Goal: Contribute content: Contribute content

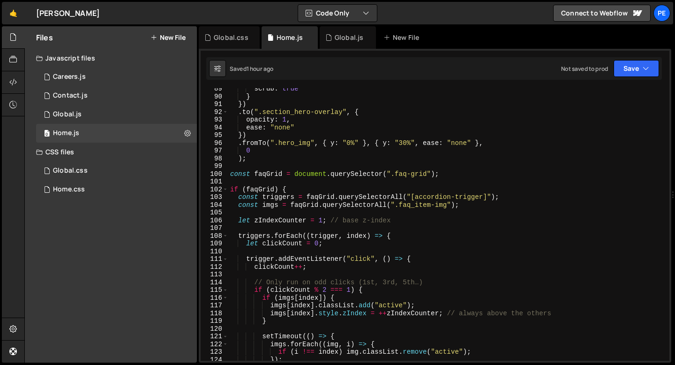
scroll to position [684, 0]
click at [338, 43] on div "Global.js" at bounding box center [348, 37] width 56 height 23
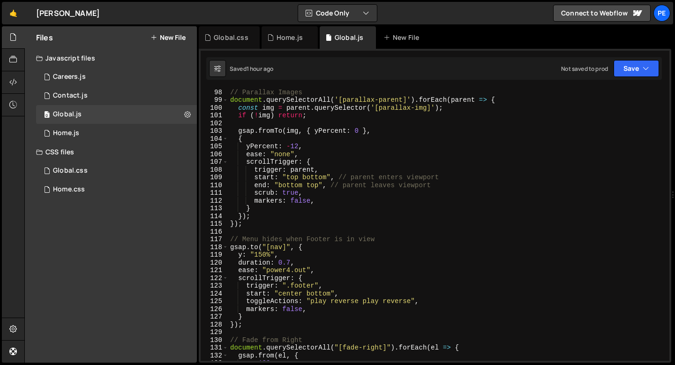
scroll to position [663, 0]
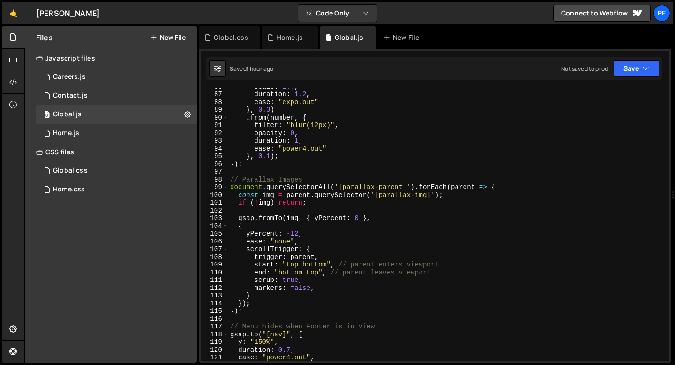
type textarea "});"
click at [262, 311] on div "scale : 1.4 , duration : 1.2 , ease : "expo.out" } , 0.3 ) . from ( number , { …" at bounding box center [447, 227] width 438 height 288
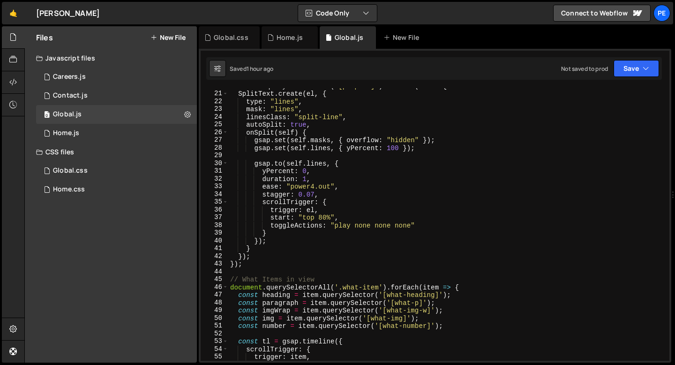
scroll to position [21, 0]
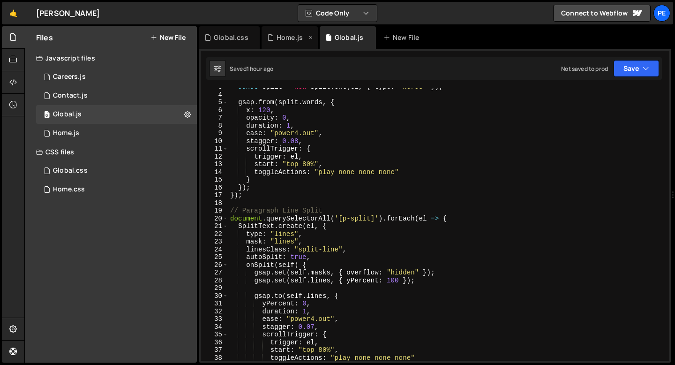
click at [292, 32] on div "Home.js" at bounding box center [290, 37] width 56 height 23
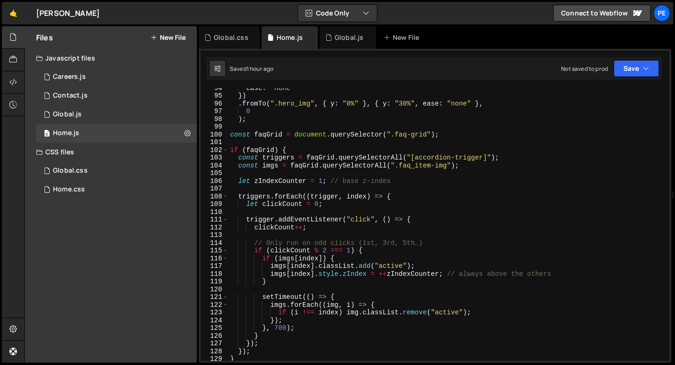
scroll to position [0, 0]
click at [245, 141] on div "ease : "none" }) . fromTo ( ".hero_img" , { y : "0%" } , { y : "30%" , ease : "…" at bounding box center [447, 228] width 438 height 288
drag, startPoint x: 394, startPoint y: 135, endPoint x: 426, endPoint y: 133, distance: 32.9
click at [426, 133] on div "ease : "none" }) . fromTo ( ".hero_img" , { y : "0%" } , { y : "30%" , ease : "…" at bounding box center [447, 228] width 438 height 288
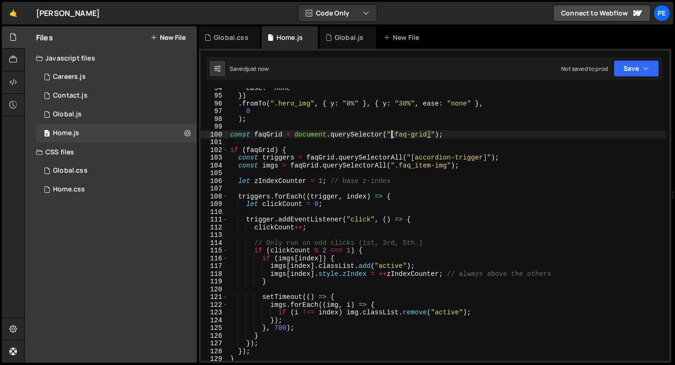
type textarea "const faqGrid = document.querySelector("[faq-grid]");"
click at [345, 39] on div "Global.js" at bounding box center [349, 37] width 29 height 9
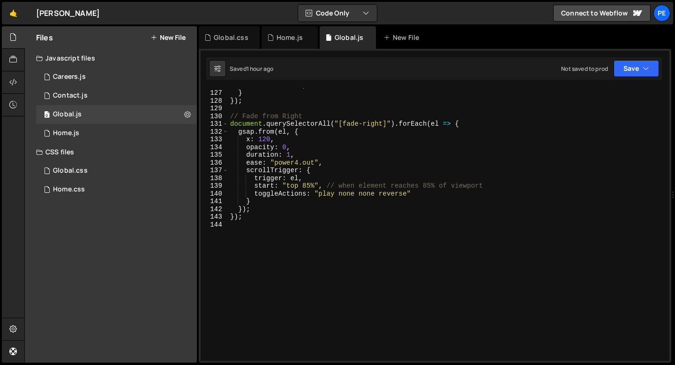
scroll to position [974, 0]
click at [394, 192] on div "markers : false , } }) ; // Fade from Right document . querySelectorAll ( "[fad…" at bounding box center [447, 225] width 438 height 288
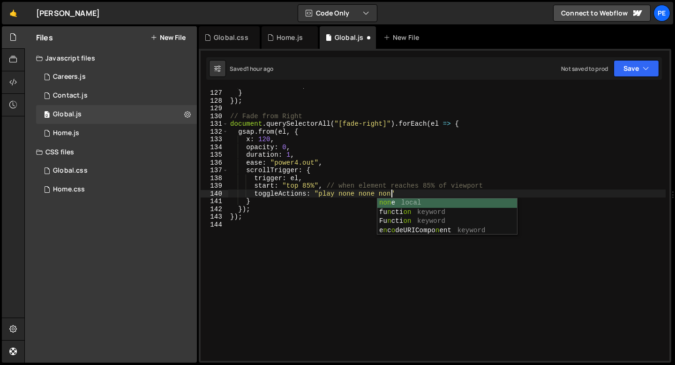
scroll to position [0, 11]
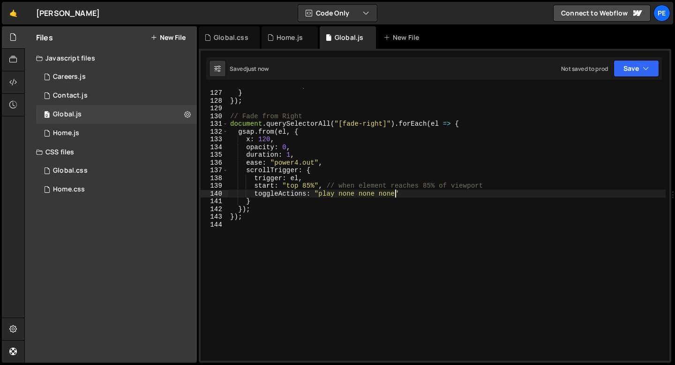
type textarea "toggleActions: "play none none none""
click at [282, 41] on div "Home.js" at bounding box center [290, 37] width 26 height 9
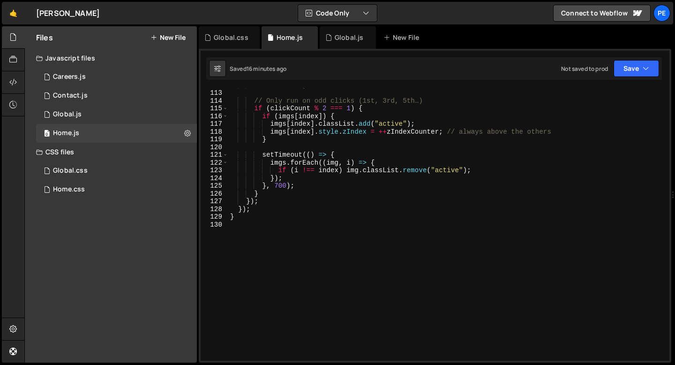
scroll to position [866, 0]
click at [272, 248] on div "clickCount ++ ; // Only run on odd clicks (1st, 3rd, 5th…) if ( clickCount % 2 …" at bounding box center [447, 225] width 438 height 288
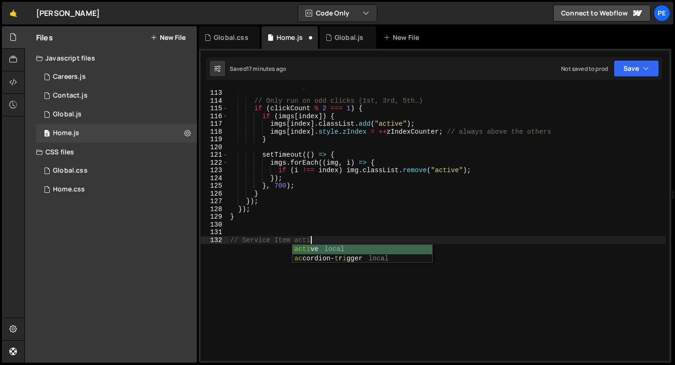
type textarea "// Service Item active"
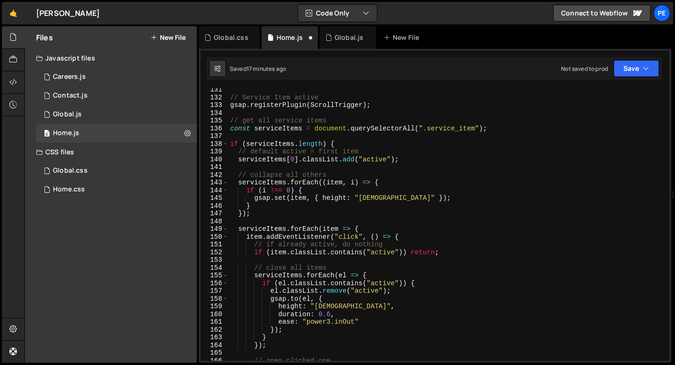
scroll to position [1008, 0]
click at [276, 107] on div "// Service Item active gsap . registerPlugin ( ScrollTrigger ) ; // get all ser…" at bounding box center [447, 230] width 438 height 288
click at [275, 107] on div "// Service Item active gsap . registerPlugin ( ScrollTrigger ) ; // get all ser…" at bounding box center [447, 230] width 438 height 288
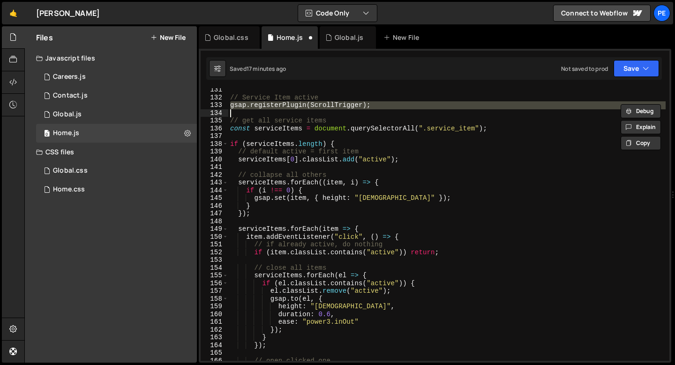
click at [275, 107] on div "// Service Item active gsap . registerPlugin ( ScrollTrigger ) ; // get all ser…" at bounding box center [447, 230] width 438 height 288
type textarea "gsap.registerPlugin(ScrollTrigger);"
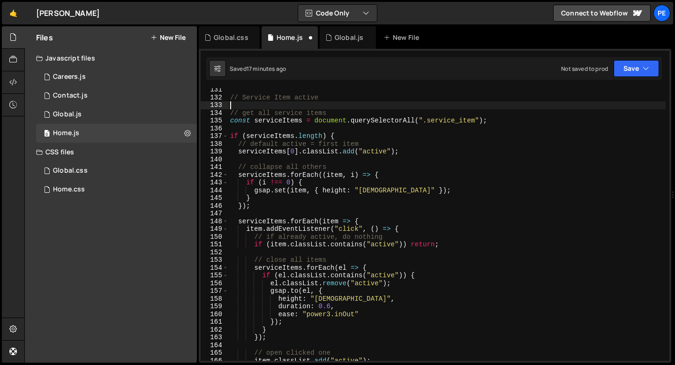
click at [264, 115] on div "// Service Item active // get all service items const serviceItems = document .…" at bounding box center [447, 230] width 438 height 288
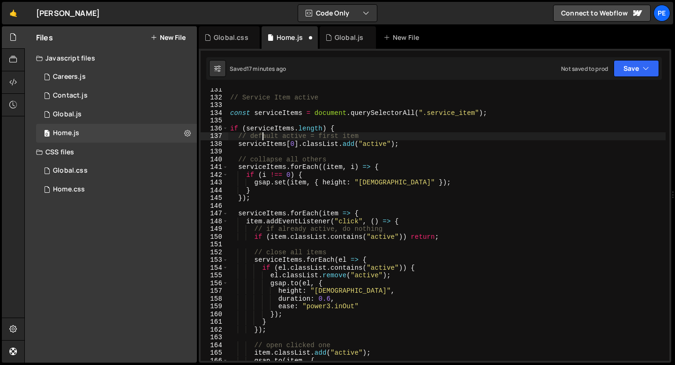
click at [262, 136] on div "// Service Item active const serviceItems = document . querySelectorAll ( ".ser…" at bounding box center [447, 230] width 438 height 288
click at [261, 135] on div "// Service Item active const serviceItems = document . querySelectorAll ( ".ser…" at bounding box center [447, 230] width 438 height 288
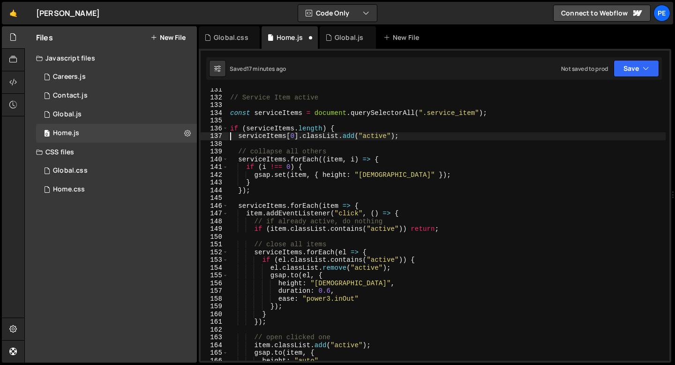
click at [261, 149] on div "// Service Item active const serviceItems = document . querySelectorAll ( ".ser…" at bounding box center [447, 230] width 438 height 288
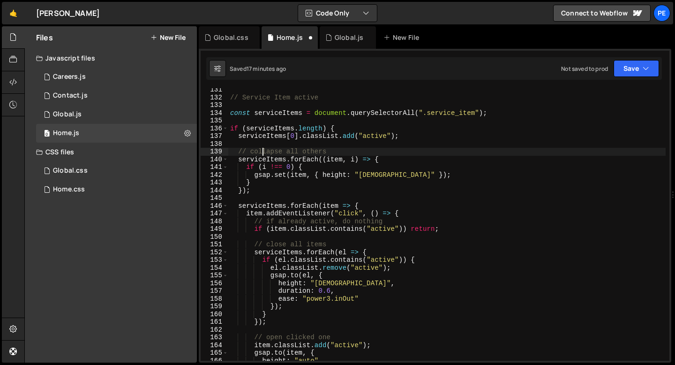
click at [261, 149] on div "// Service Item active const serviceItems = document . querySelectorAll ( ".ser…" at bounding box center [447, 230] width 438 height 288
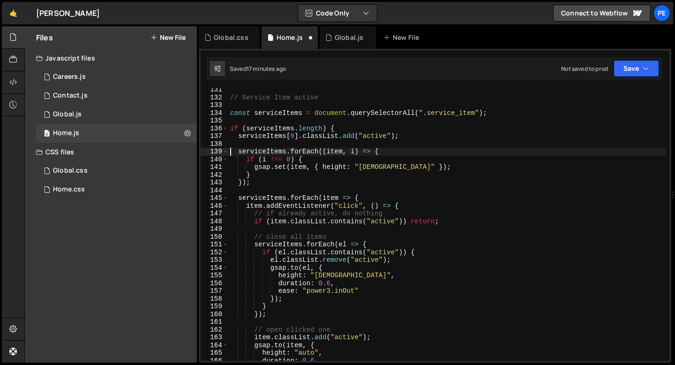
click at [278, 214] on div "// Service Item active const serviceItems = document . querySelectorAll ( ".ser…" at bounding box center [447, 230] width 438 height 288
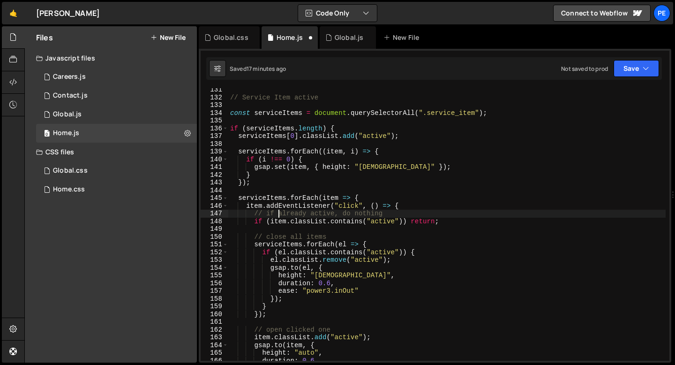
click at [278, 214] on div "// Service Item active const serviceItems = document . querySelectorAll ( ".ser…" at bounding box center [447, 230] width 438 height 288
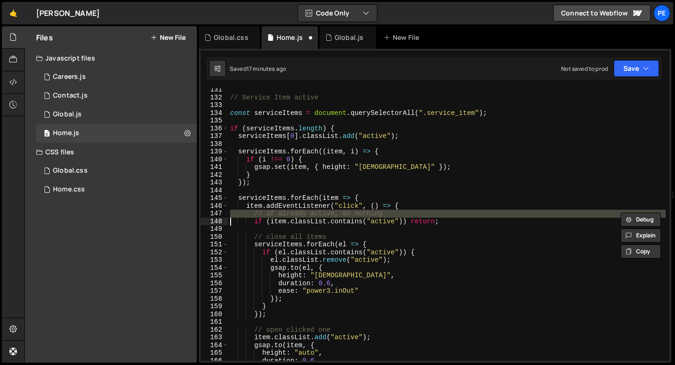
click at [278, 214] on div "// Service Item active const serviceItems = document . querySelectorAll ( ".ser…" at bounding box center [447, 230] width 438 height 288
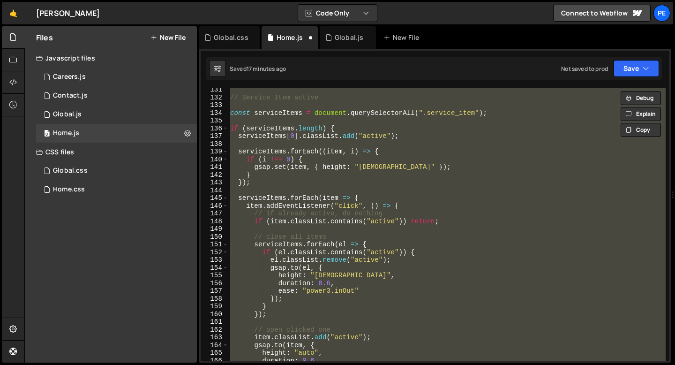
click at [285, 214] on div "// Service Item active const serviceItems = document . querySelectorAll ( ".ser…" at bounding box center [447, 224] width 438 height 273
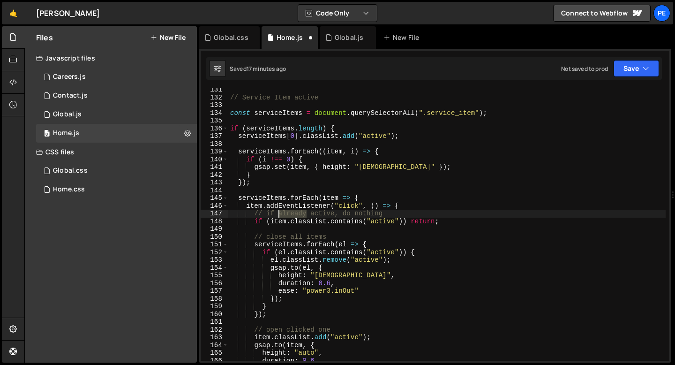
click at [285, 214] on div "// Service Item active const serviceItems = document . querySelectorAll ( ".ser…" at bounding box center [447, 230] width 438 height 288
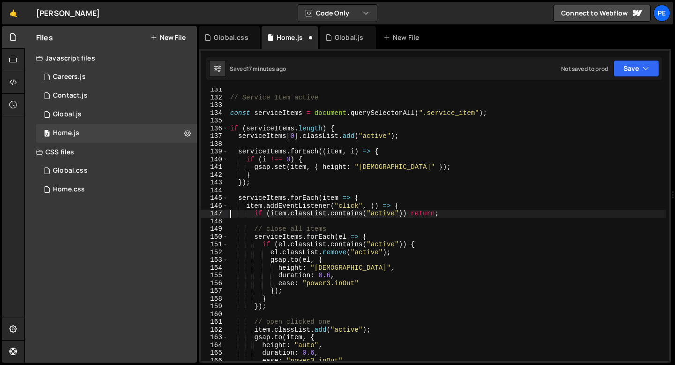
click at [285, 228] on div "// Service Item active const serviceItems = document . querySelectorAll ( ".ser…" at bounding box center [447, 230] width 438 height 288
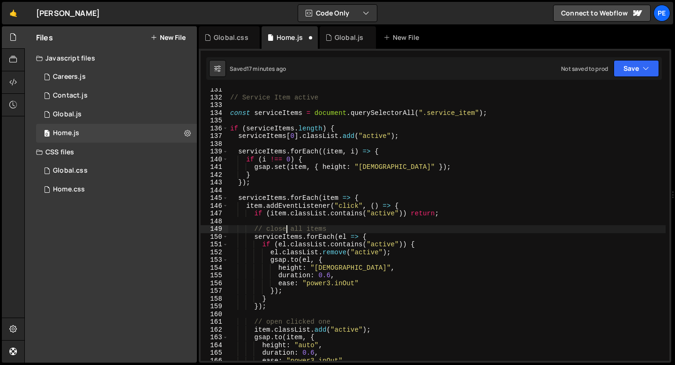
click at [285, 228] on div "// Service Item active const serviceItems = document . querySelectorAll ( ".ser…" at bounding box center [447, 230] width 438 height 288
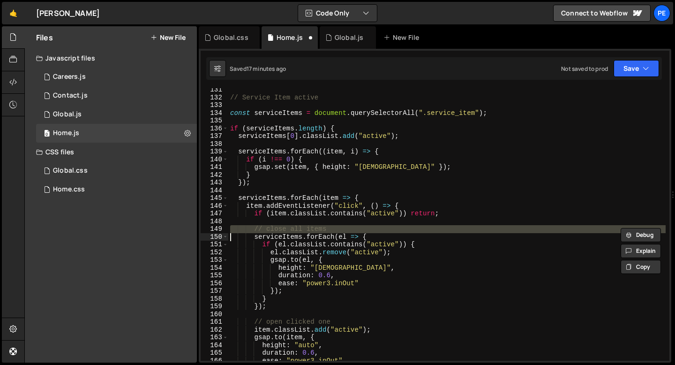
click at [285, 228] on div "// Service Item active const serviceItems = document . querySelectorAll ( ".ser…" at bounding box center [447, 230] width 438 height 288
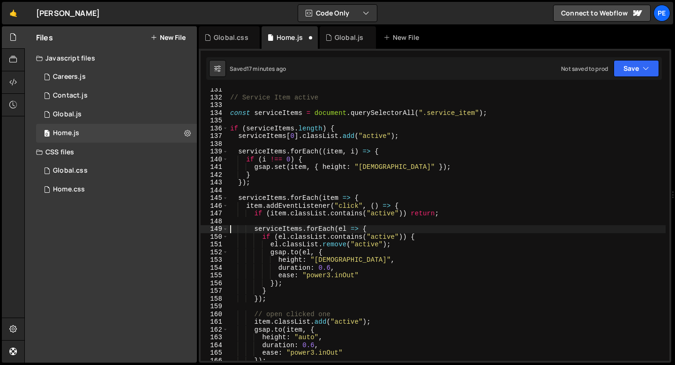
click at [275, 314] on div "// Service Item active const serviceItems = document . querySelectorAll ( ".ser…" at bounding box center [447, 230] width 438 height 288
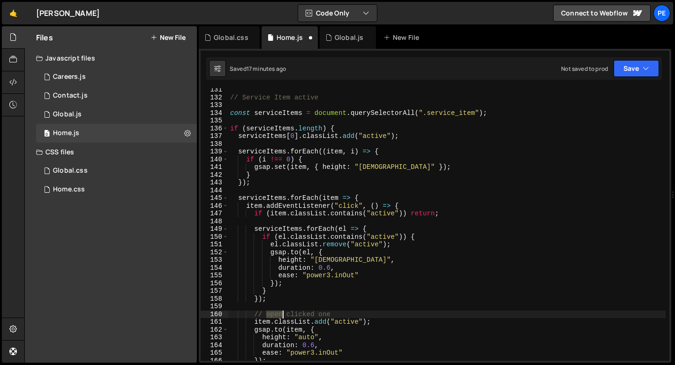
click at [275, 314] on div "// Service Item active const serviceItems = document . querySelectorAll ( ".ser…" at bounding box center [447, 230] width 438 height 288
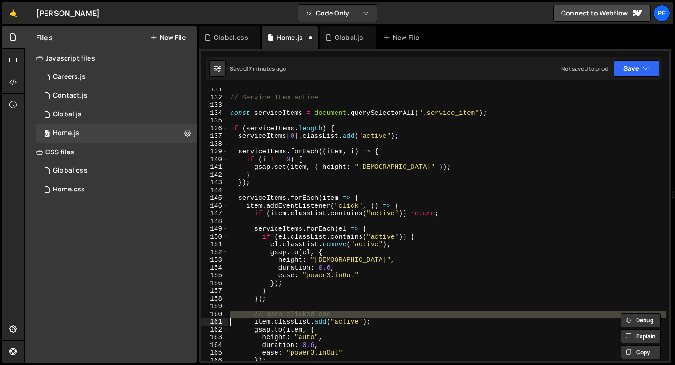
click at [275, 314] on div "// Service Item active const serviceItems = document . querySelectorAll ( ".ser…" at bounding box center [447, 230] width 438 height 288
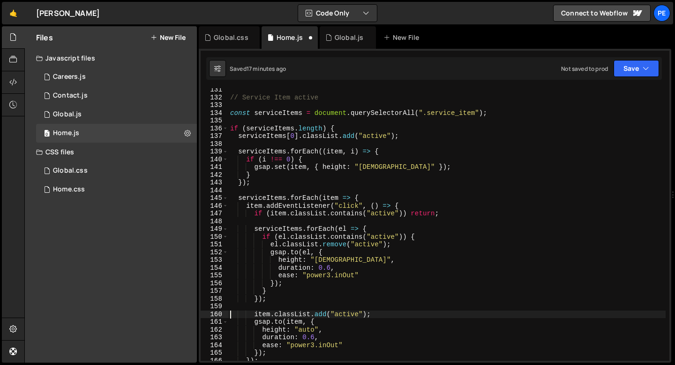
type textarea "[DOMAIN_NAME](item, {"
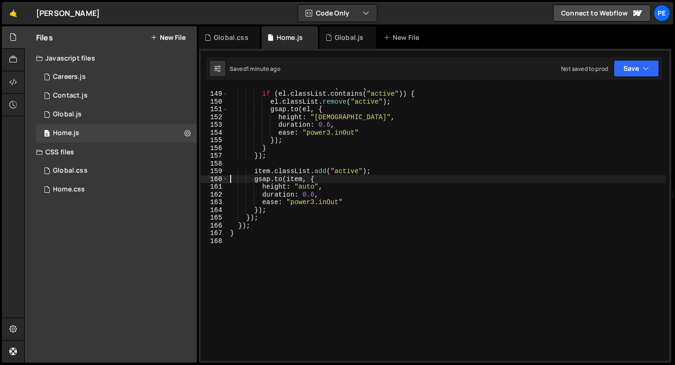
scroll to position [1160, 0]
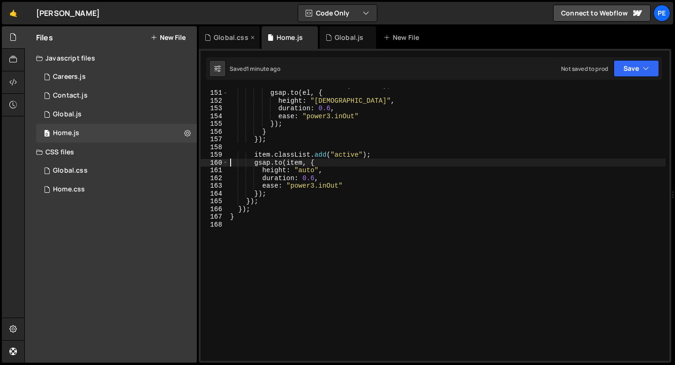
click at [234, 42] on div "Global.css" at bounding box center [229, 37] width 61 height 23
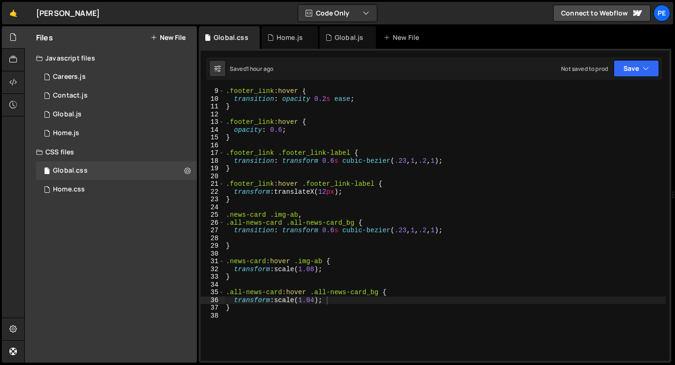
click at [242, 313] on div ".footer_link :hover { transition : opacity 0.2 s ease ; } .footer_link :hover {…" at bounding box center [445, 231] width 442 height 288
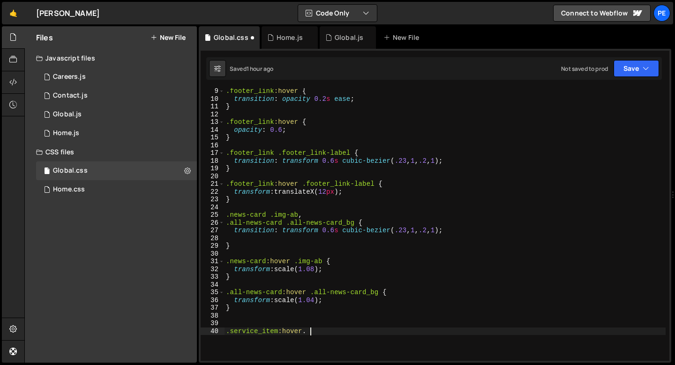
scroll to position [0, 5]
type textarea ".service_item:hover ."
paste textarea
click at [341, 325] on div ".footer_link :hover { transition : opacity 0.2 s ease ; } .footer_link :hover {…" at bounding box center [445, 231] width 442 height 288
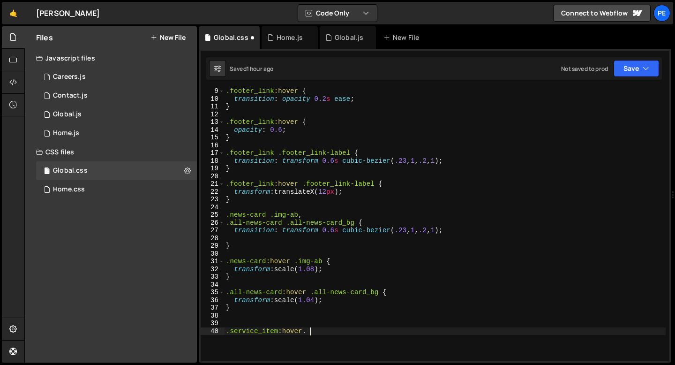
click at [334, 330] on div ".footer_link :hover { transition : opacity 0.2 s ease ; } .footer_link :hover {…" at bounding box center [445, 231] width 442 height 288
paste textarea "service_item-img-ratio"
type textarea ".service_item:hover .service_item-img-ratio {"
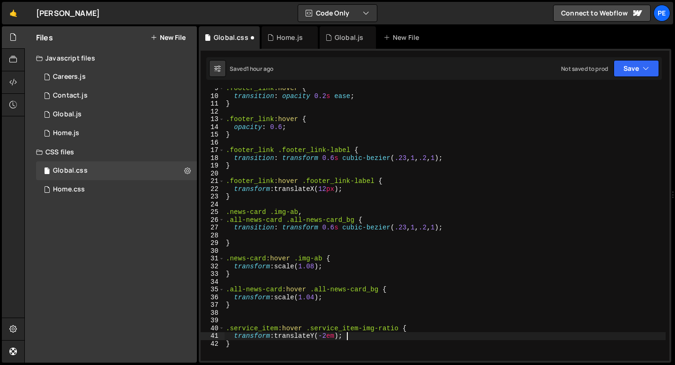
scroll to position [85, 0]
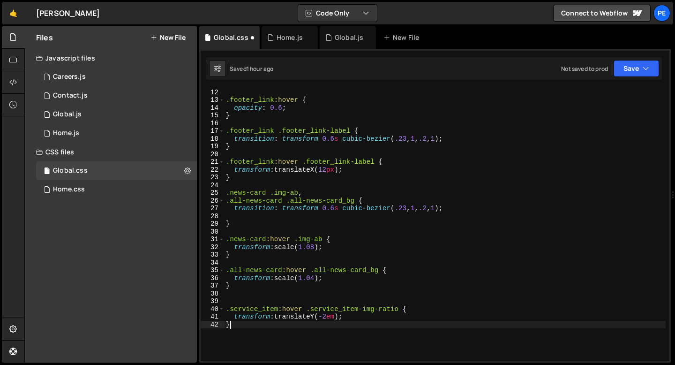
click at [261, 328] on div "} .footer_link :hover { opacity : 0.6 ; } .footer_link .footer_link-label { tra…" at bounding box center [445, 225] width 442 height 288
type textarea "}"
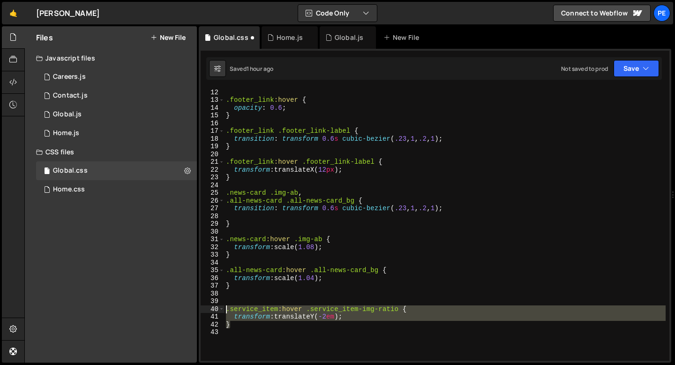
drag, startPoint x: 240, startPoint y: 325, endPoint x: 226, endPoint y: 310, distance: 21.2
click at [226, 310] on div "} .footer_link :hover { opacity : 0.6 ; } .footer_link .footer_link-label { tra…" at bounding box center [445, 225] width 442 height 288
click at [232, 326] on div "} .footer_link :hover { opacity : 0.6 ; } .footer_link .footer_link-label { tra…" at bounding box center [445, 224] width 442 height 273
type textarea "}"
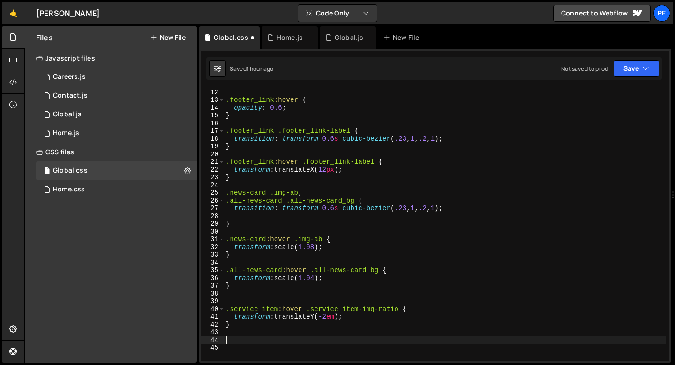
paste textarea "}"
drag, startPoint x: 307, startPoint y: 341, endPoint x: 280, endPoint y: 340, distance: 27.2
click at [280, 340] on div "} .footer_link :hover { opacity : 0.6 ; } .footer_link .footer_link-label { tra…" at bounding box center [445, 225] width 442 height 288
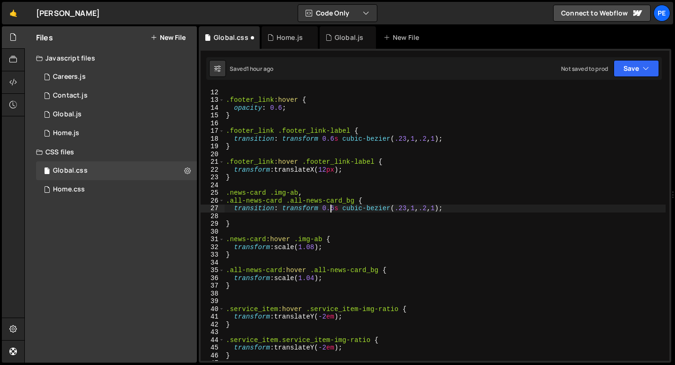
click at [332, 211] on div "} .footer_link :hover { opacity : 0.6 ; } .footer_link .footer_link-label { tra…" at bounding box center [445, 225] width 442 height 288
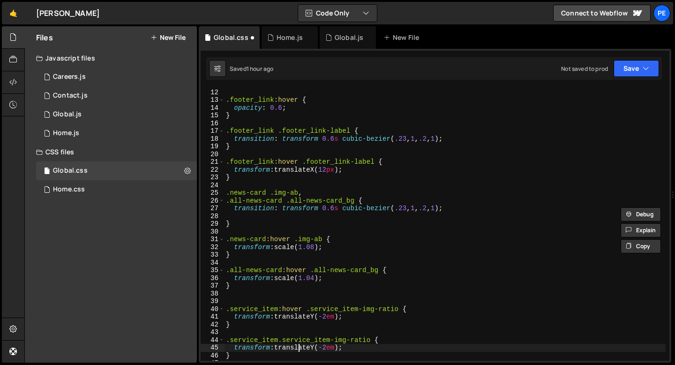
click at [297, 347] on div "} .footer_link :hover { opacity : 0.6 ; } .footer_link .footer_link-label { tra…" at bounding box center [445, 225] width 442 height 288
paste textarea
type textarea "}"
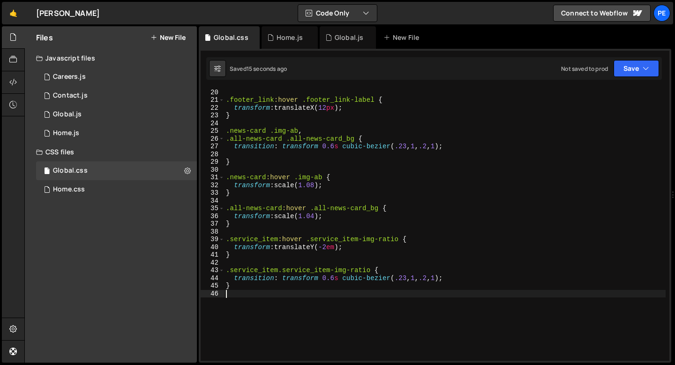
scroll to position [146, 0]
click at [279, 271] on div "} .footer_link :hover .footer_link-label { transform : translateX( 12 px ) ; } …" at bounding box center [445, 225] width 442 height 288
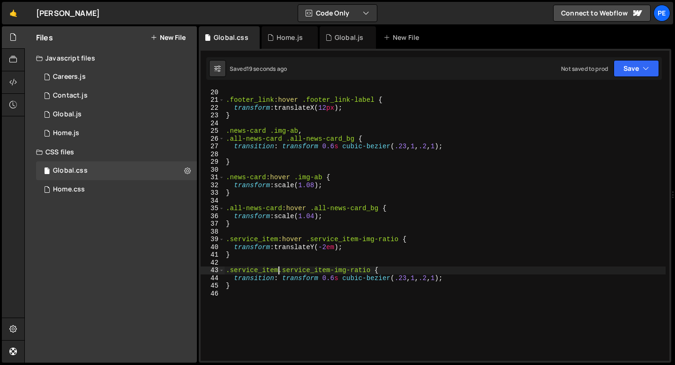
scroll to position [0, 4]
click at [232, 289] on div "} .footer_link :hover .footer_link-label { transform : translateX( 12 px ) ; } …" at bounding box center [445, 225] width 442 height 288
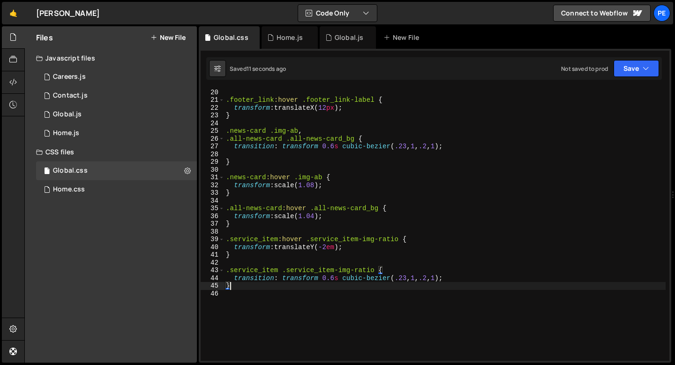
scroll to position [0, 0]
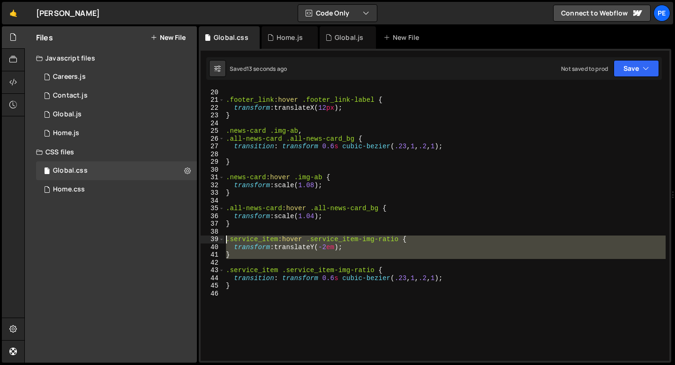
drag, startPoint x: 231, startPoint y: 259, endPoint x: 225, endPoint y: 237, distance: 22.9
click at [225, 237] on div "} .footer_link :hover .footer_link-label { transform : translateX( 12 px ) ; } …" at bounding box center [445, 225] width 442 height 288
type textarea ".service_item:hover .service_item-img-ratio { transform: translateY(-2em);"
click at [240, 259] on div "} .footer_link :hover .footer_link-label { transform : translateX( 12 px ) ; } …" at bounding box center [445, 224] width 442 height 273
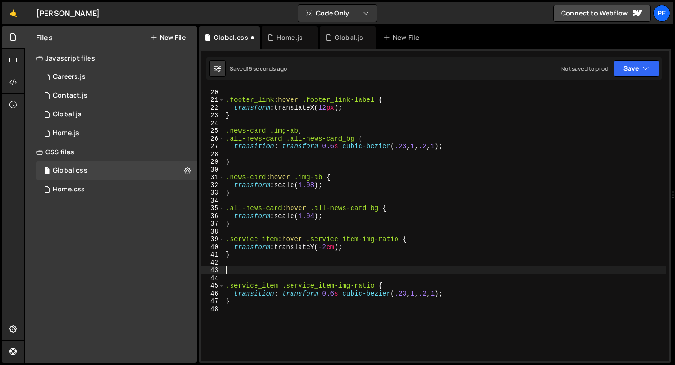
paste textarea ".service_item:hover .service_item-img-ratio {"
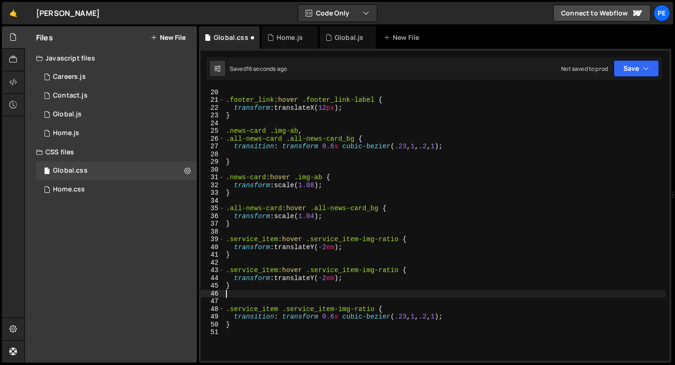
click at [279, 267] on div "} .footer_link :hover .footer_link-label { transform : translateX( 12 px ) ; } …" at bounding box center [445, 225] width 442 height 288
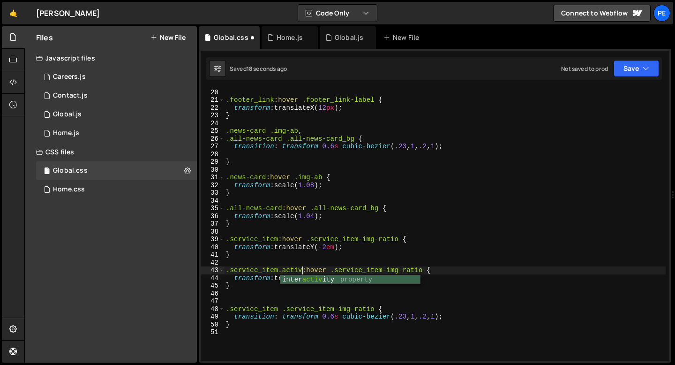
scroll to position [0, 5]
click at [330, 277] on div "} .footer_link :hover .footer_link-label { transform : translateX( 12 px ) ; } …" at bounding box center [445, 225] width 442 height 288
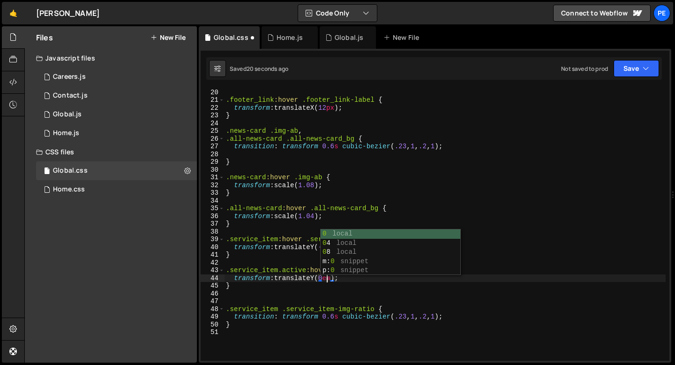
scroll to position [0, 7]
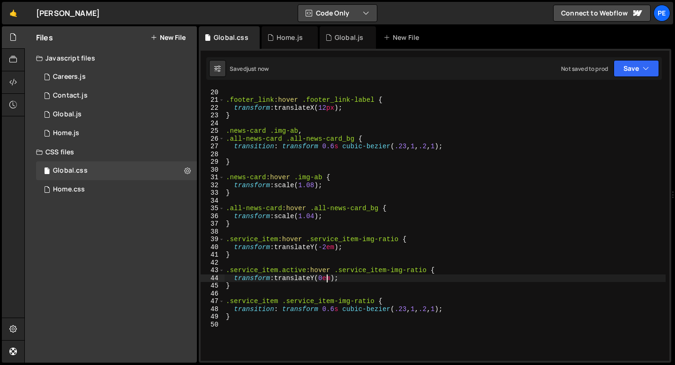
type textarea "transform: translateY(0em);"
click at [340, 42] on div "Global.js" at bounding box center [349, 37] width 29 height 9
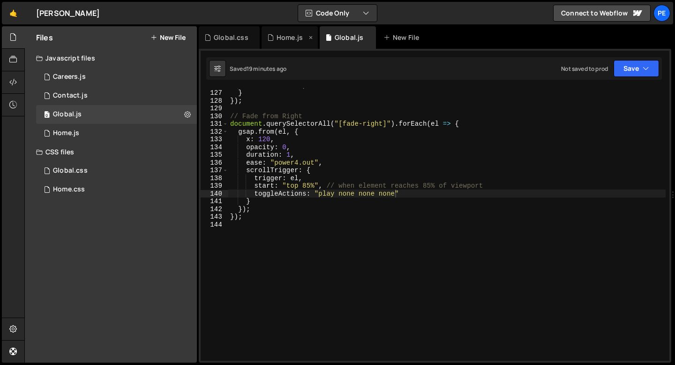
click at [282, 38] on div "Home.js" at bounding box center [290, 37] width 26 height 9
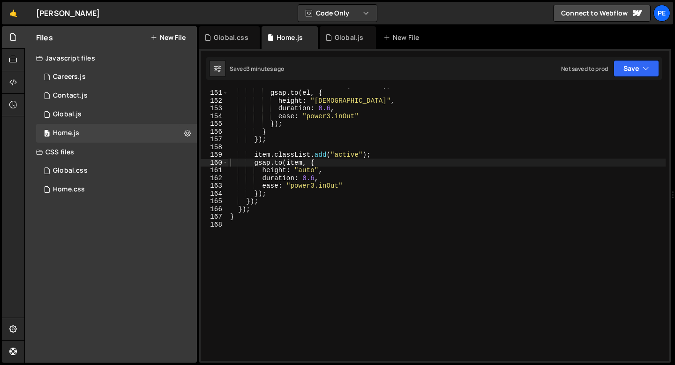
click at [314, 179] on div "el . classList . remove ( "active" ) ; gsap . to ( el , { height : "11em" , dur…" at bounding box center [447, 225] width 438 height 288
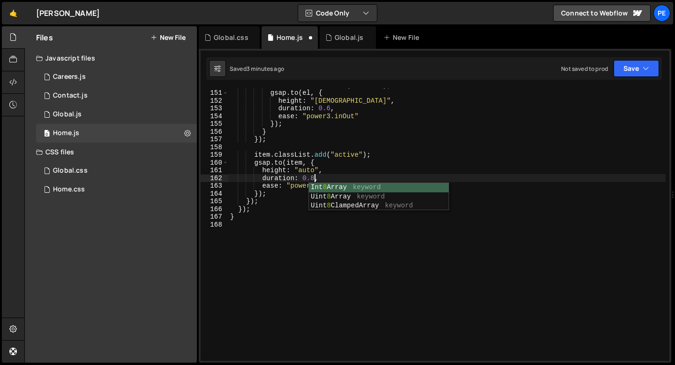
scroll to position [0, 6]
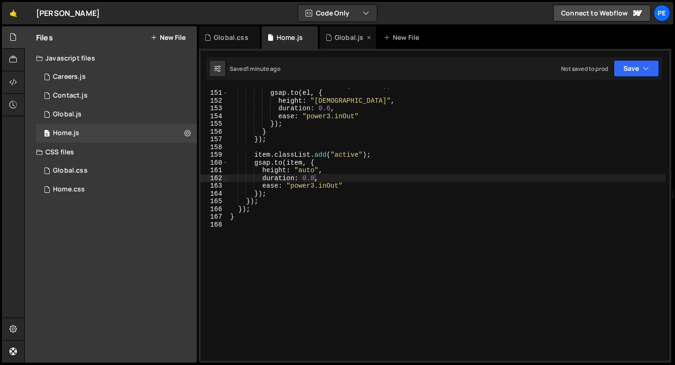
click at [339, 46] on div "Global.js" at bounding box center [348, 37] width 56 height 23
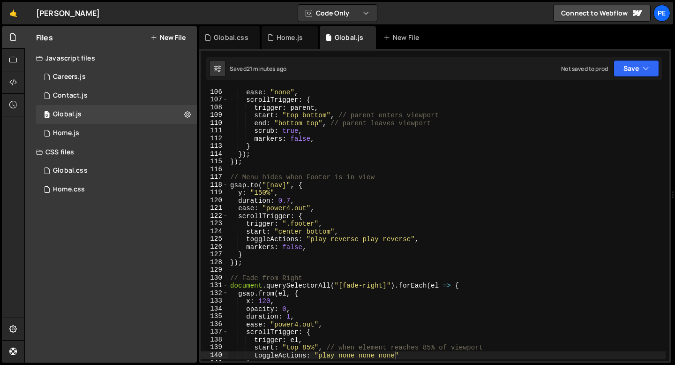
scroll to position [764, 0]
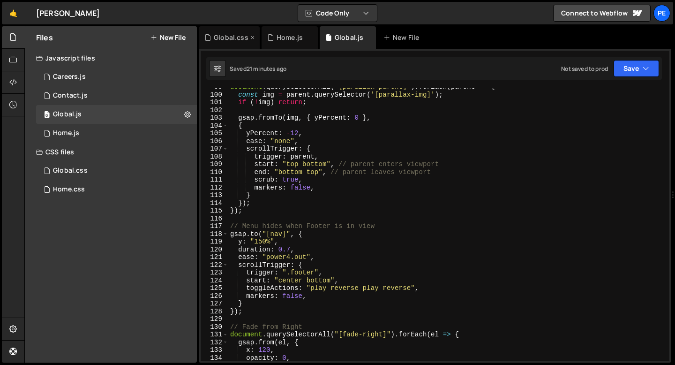
click at [234, 38] on div "Global.css" at bounding box center [231, 37] width 35 height 9
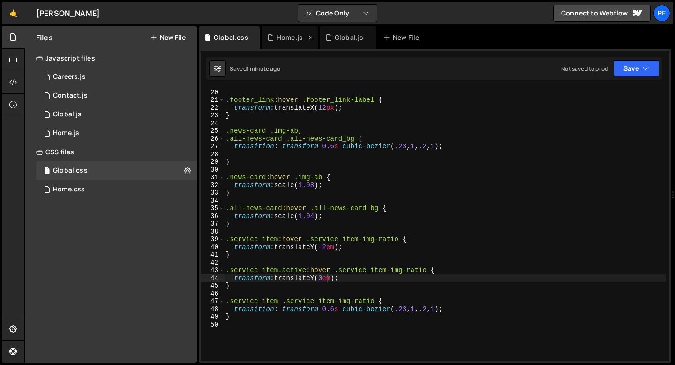
click at [287, 38] on div "Home.js" at bounding box center [290, 37] width 26 height 9
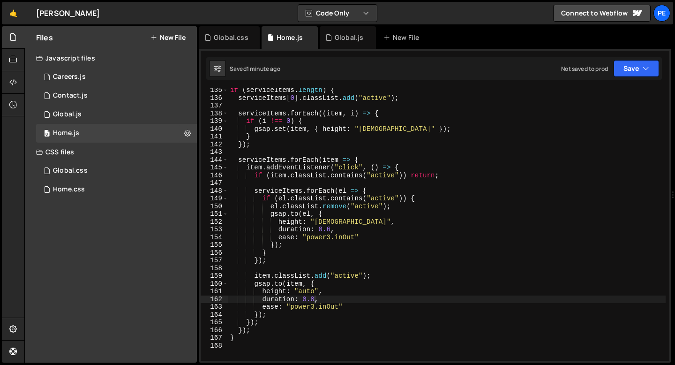
scroll to position [964, 0]
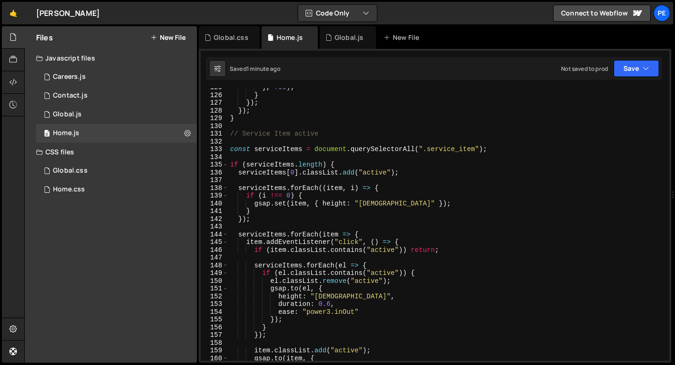
click at [231, 146] on div "} , 700 ) ; } }) ; }) ; } // Service Item active const serviceItems = document …" at bounding box center [447, 227] width 438 height 288
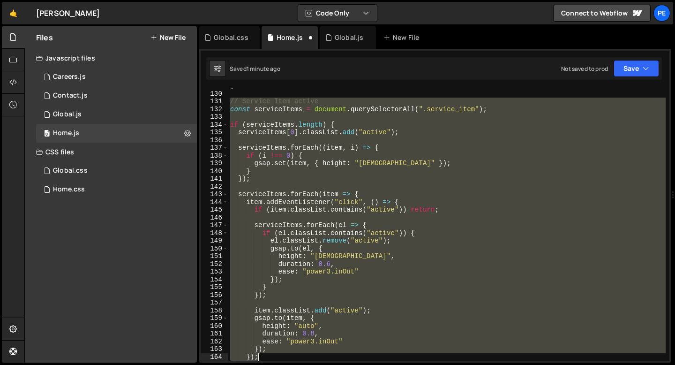
scroll to position [1020, 0]
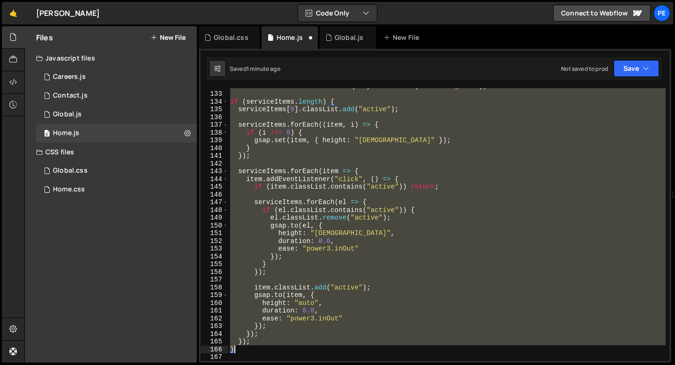
drag, startPoint x: 231, startPoint y: 134, endPoint x: 272, endPoint y: 351, distance: 220.5
click at [272, 351] on div "const serviceItems = document . querySelectorAll ( ".service_item" ) ; if ( ser…" at bounding box center [447, 226] width 438 height 288
click at [315, 317] on div "const serviceItems = document . querySelectorAll ( ".service_item" ) ; if ( ser…" at bounding box center [447, 224] width 438 height 273
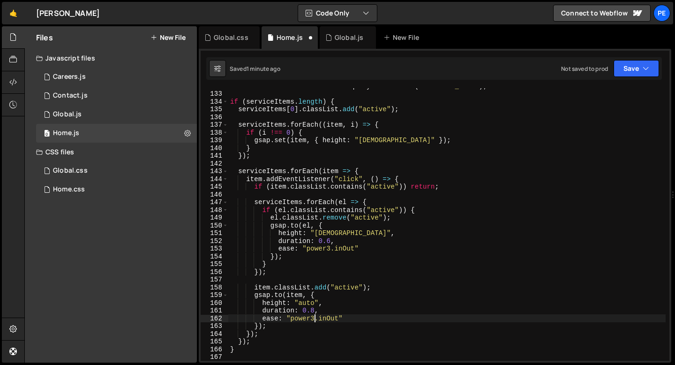
click at [315, 311] on div "const serviceItems = document . querySelectorAll ( ".service_item" ) ; if ( ser…" at bounding box center [447, 226] width 438 height 288
type textarea "duration: 0.,"
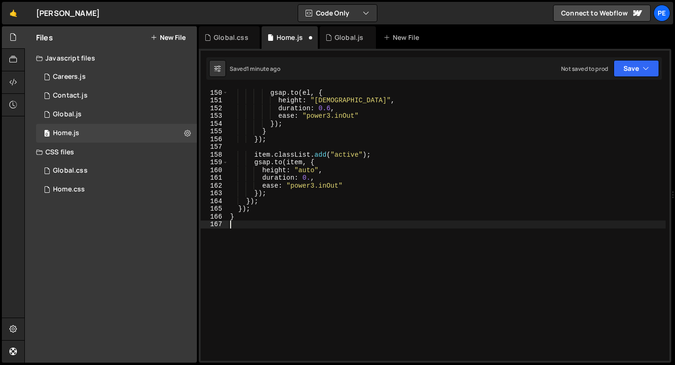
click at [310, 174] on div "el . classList . remove ( "active" ) ; gsap . to ( el , { height : "11em" , dur…" at bounding box center [447, 225] width 438 height 288
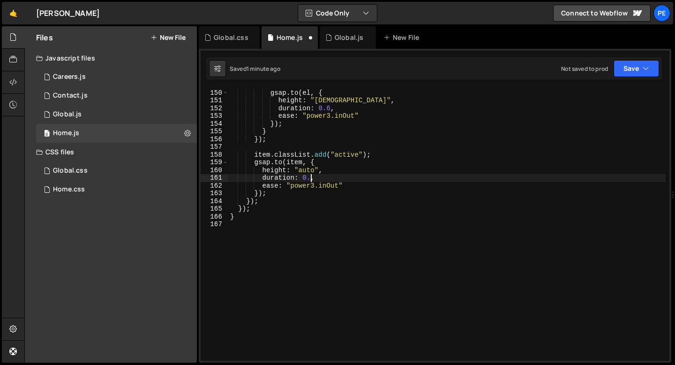
scroll to position [0, 6]
type textarea "duration: 0.7,"
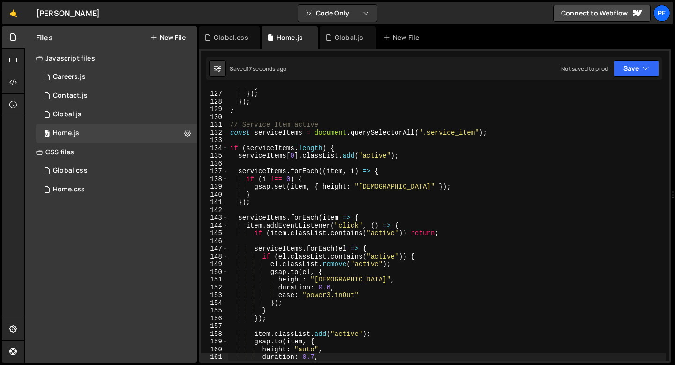
scroll to position [968, 0]
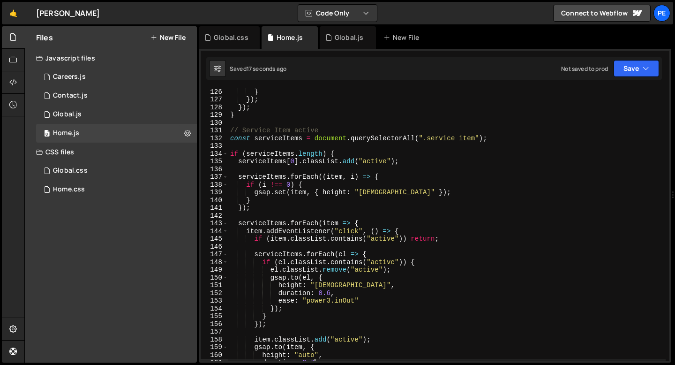
click at [239, 148] on div "} }) ; }) ; } // Service Item active const serviceItems = document . querySelec…" at bounding box center [447, 232] width 438 height 288
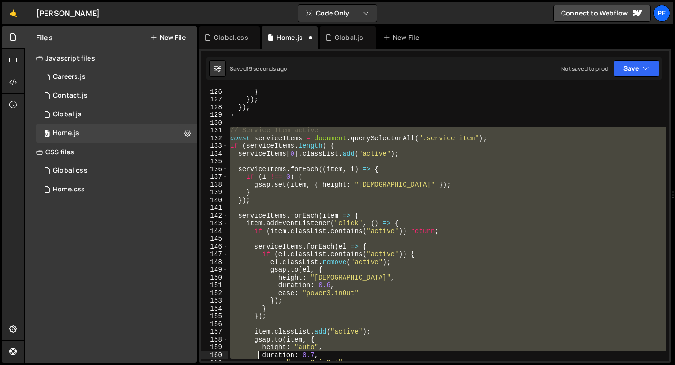
scroll to position [1012, 0]
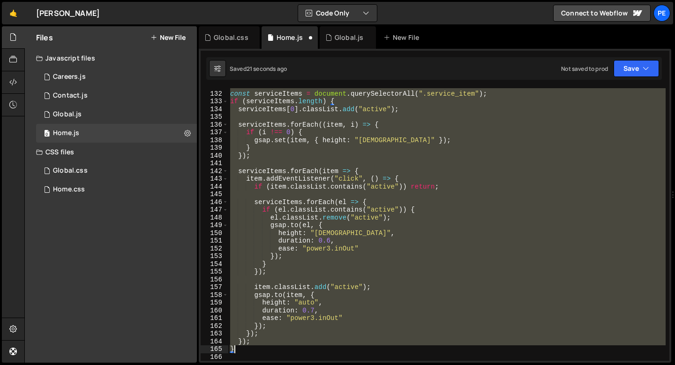
drag, startPoint x: 229, startPoint y: 134, endPoint x: 253, endPoint y: 348, distance: 215.2
click at [253, 348] on div "// Service Item active const serviceItems = document . querySelectorAll ( ".ser…" at bounding box center [447, 226] width 438 height 288
type textarea "}); }"
paste textarea
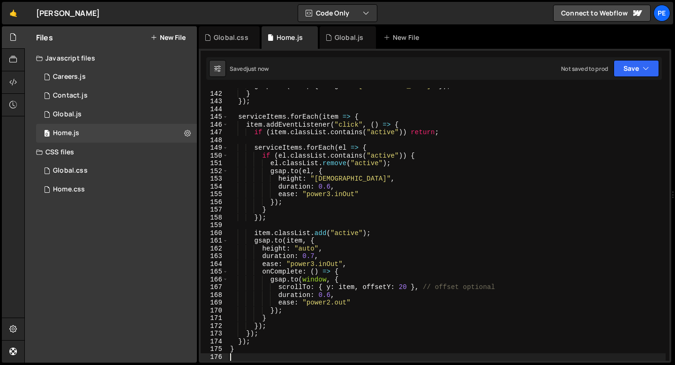
click at [314, 255] on div "gsap . set ( item , { height : "11em" }) ; } }) ; serviceItems . forEach ( item…" at bounding box center [447, 226] width 438 height 288
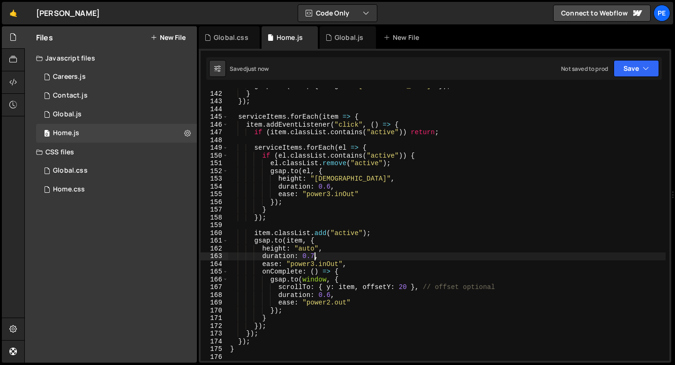
scroll to position [0, 6]
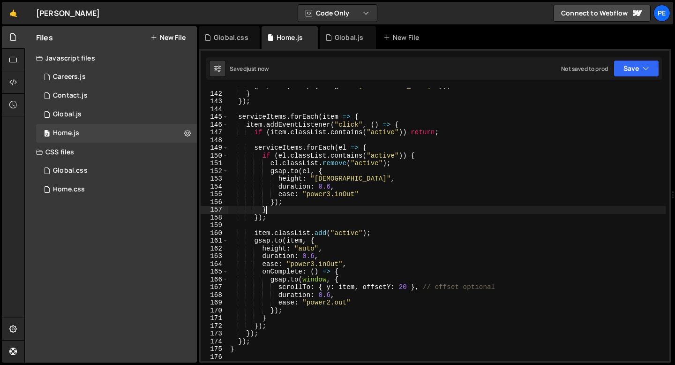
click at [311, 212] on div "gsap . set ( item , { height : "11em" }) ; } }) ; serviceItems . forEach ( item…" at bounding box center [447, 226] width 438 height 288
click at [295, 212] on div "gsap . set ( item , { height : "11em" }) ; } }) ; serviceItems . forEach ( item…" at bounding box center [447, 226] width 438 height 288
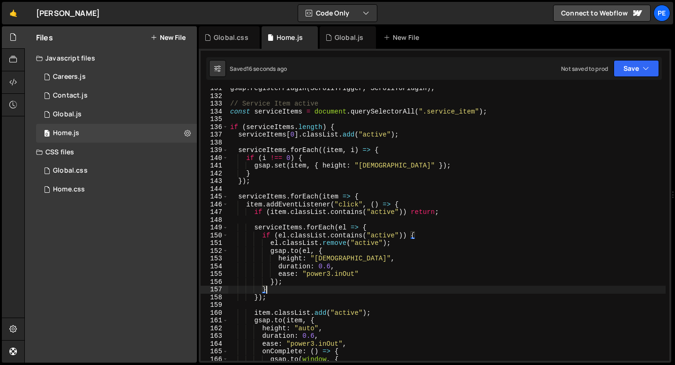
scroll to position [975, 0]
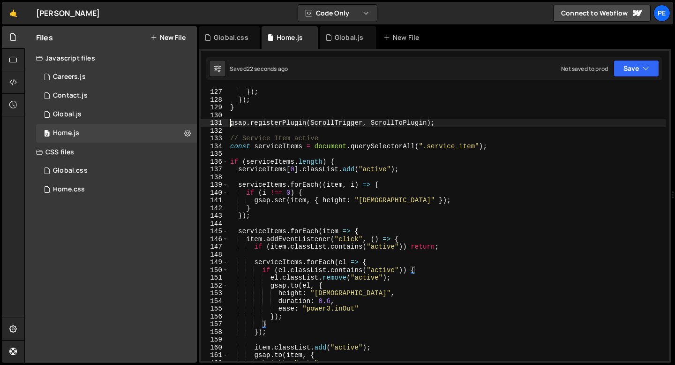
click at [231, 126] on div "}) ; }) ; } gsap . registerPlugin ( ScrollTrigger , ScrollToPlugin ) ; // Servi…" at bounding box center [447, 232] width 438 height 288
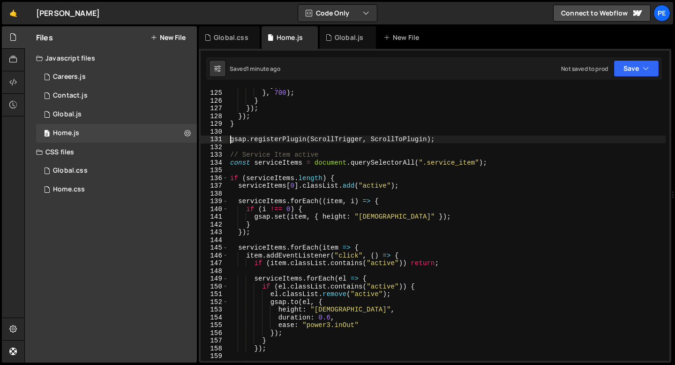
scroll to position [929, 0]
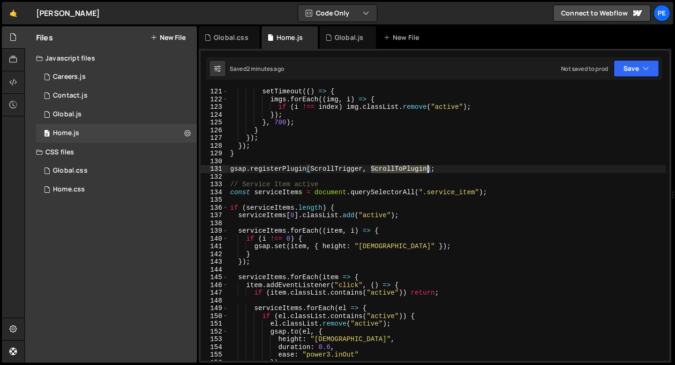
drag, startPoint x: 371, startPoint y: 168, endPoint x: 428, endPoint y: 169, distance: 56.8
click at [428, 169] on div "setTimeout (( ) => { imgs . forEach (( img , i ) => { if ( i !== index ) img . …" at bounding box center [447, 232] width 438 height 288
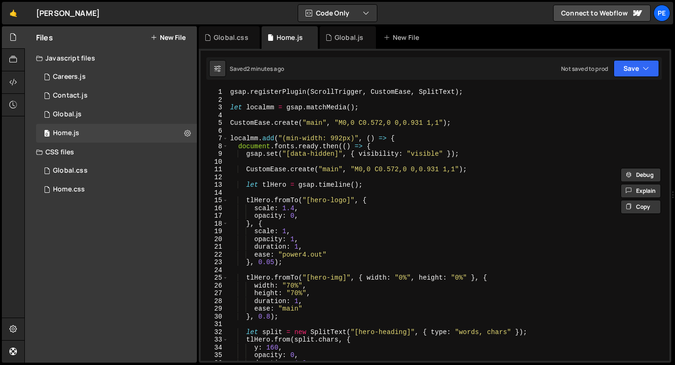
scroll to position [0, 0]
click at [457, 91] on div "gsap . registerPlugin ( ScrollTrigger , CustomEase , SplitText ) ; let localmm …" at bounding box center [447, 232] width 438 height 288
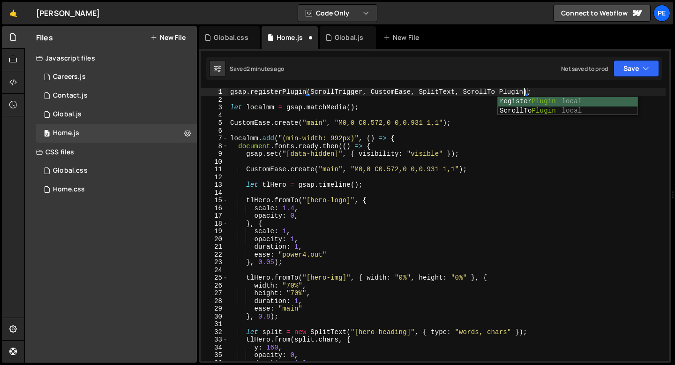
scroll to position [0, 20]
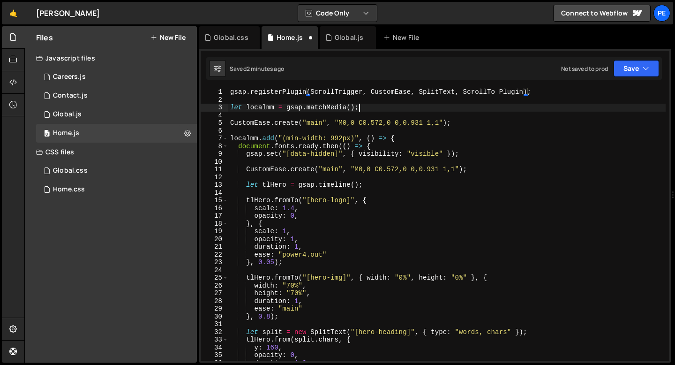
click at [410, 111] on div "gsap . registerPlugin ( ScrollTrigger , CustomEase , SplitText , ScrollTo Plugi…" at bounding box center [447, 232] width 438 height 288
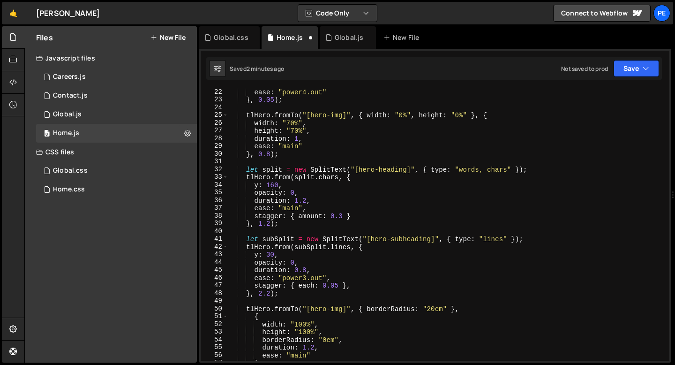
scroll to position [0, 0]
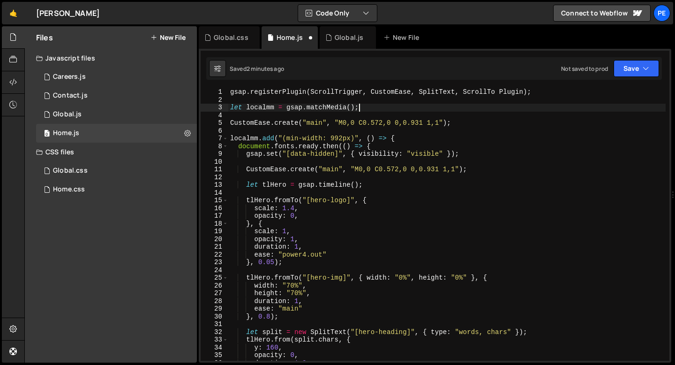
click at [502, 91] on div "gsap . registerPlugin ( ScrollTrigger , CustomEase , SplitText , ScrollTo Plugi…" at bounding box center [447, 232] width 438 height 288
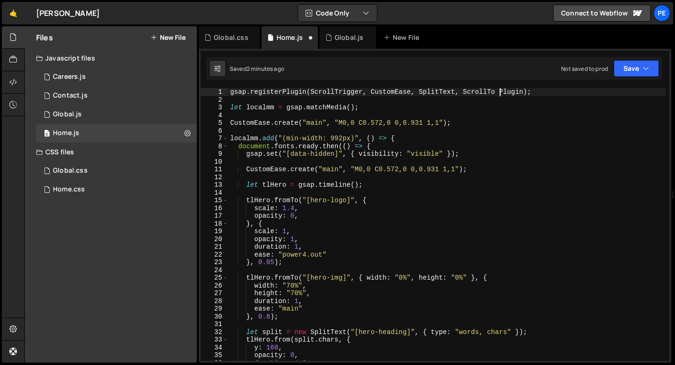
type textarea "gsap.registerPlugin(ScrollTrigger, CustomEase, SplitText, ScrollToPlugin);"
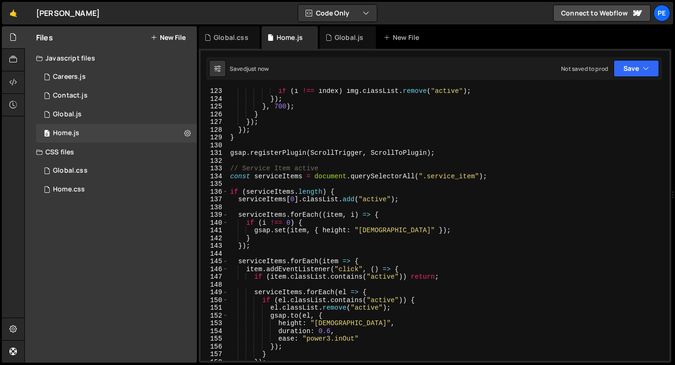
scroll to position [945, 0]
click at [449, 158] on div "if ( i !== index ) img . classList . remove ( "active" ) ; }) ; } , 700 ) ; } }…" at bounding box center [447, 231] width 438 height 288
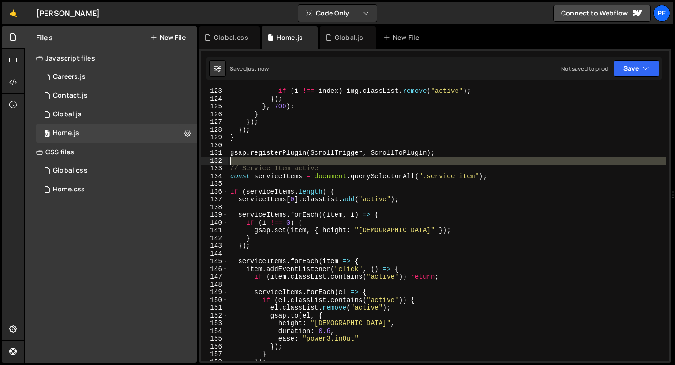
click at [449, 158] on div "if ( i !== index ) img . classList . remove ( "active" ) ; }) ; } , 700 ) ; } }…" at bounding box center [447, 231] width 438 height 288
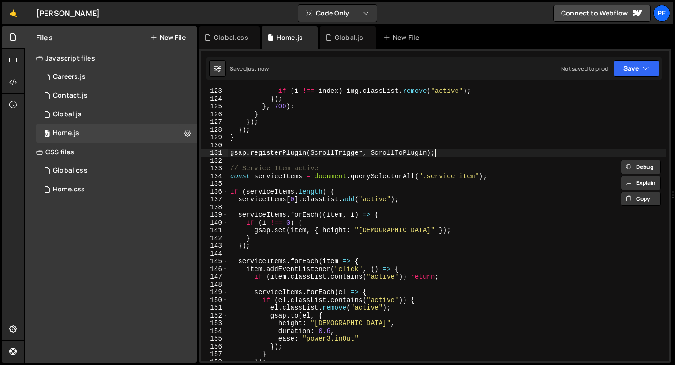
click at [447, 156] on div "if ( i !== index ) img . classList . remove ( "active" ) ; }) ; } , 700 ) ; } }…" at bounding box center [447, 231] width 438 height 288
type textarea "gsap.registerPlugin(ScrollTrigger, ScrollToPlugin);"
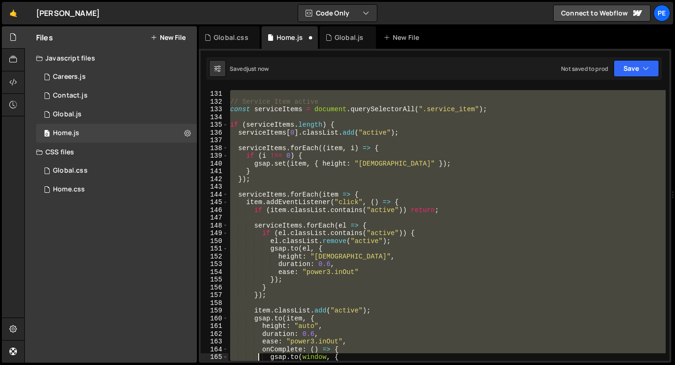
drag, startPoint x: 230, startPoint y: 157, endPoint x: 258, endPoint y: 364, distance: 209.2
click at [258, 364] on div "Hold on a sec... Are you certain you wish to leave this page? Any changes you'v…" at bounding box center [337, 182] width 675 height 365
type textarea "}"
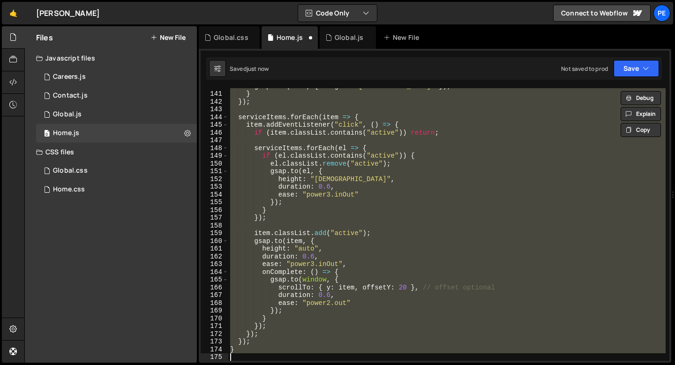
paste textarea
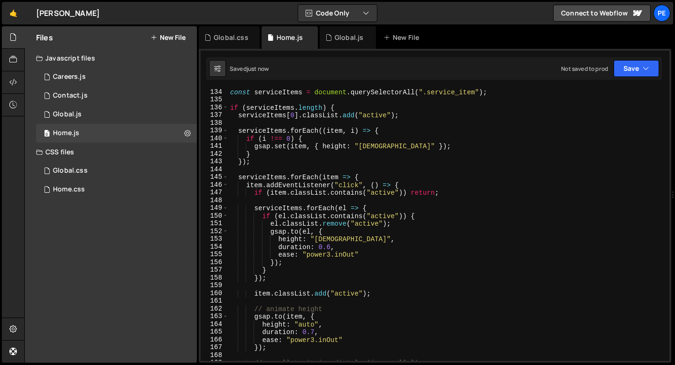
scroll to position [1002, 0]
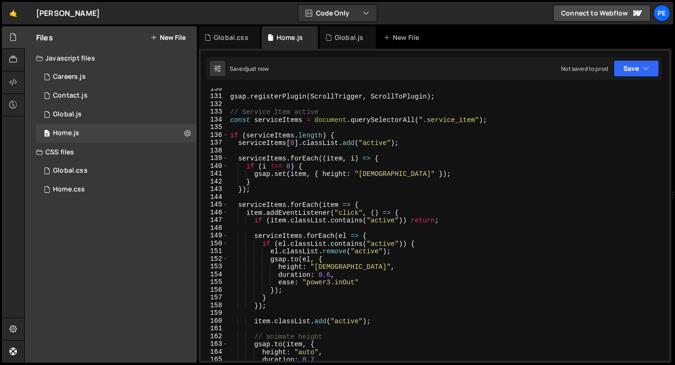
click at [308, 93] on div "gsap . registerPlugin ( ScrollTrigger , ScrollToPlugin ) ; // Service Item acti…" at bounding box center [447, 229] width 438 height 288
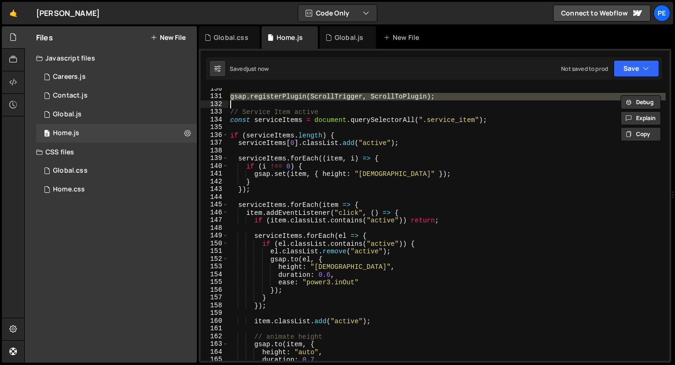
click at [308, 93] on div "gsap . registerPlugin ( ScrollTrigger , ScrollToPlugin ) ; // Service Item acti…" at bounding box center [447, 229] width 438 height 288
type textarea "gsap.registerPlugin(ScrollTrigger, ScrollToPlugin);"
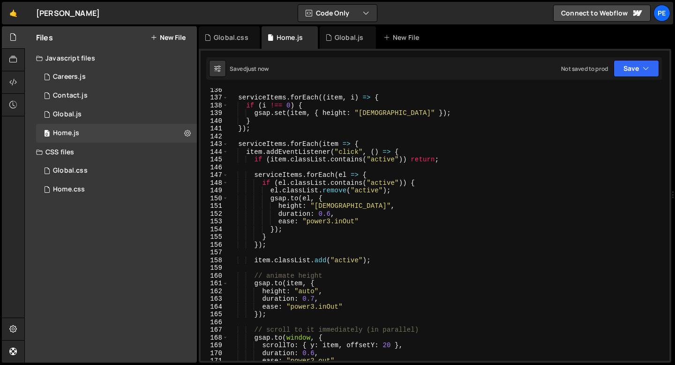
scroll to position [1047, 0]
click at [331, 214] on div "serviceItems . forEach (( item , i ) => { if ( i !== 0 ) { gsap . set ( item , …" at bounding box center [447, 230] width 438 height 288
click at [331, 220] on div "serviceItems . forEach (( item , i ) => { if ( i !== 0 ) { gsap . set ( item , …" at bounding box center [447, 230] width 438 height 288
click at [331, 213] on div "serviceItems . forEach (( item , i ) => { if ( i !== 0 ) { gsap . set ( item , …" at bounding box center [447, 230] width 438 height 288
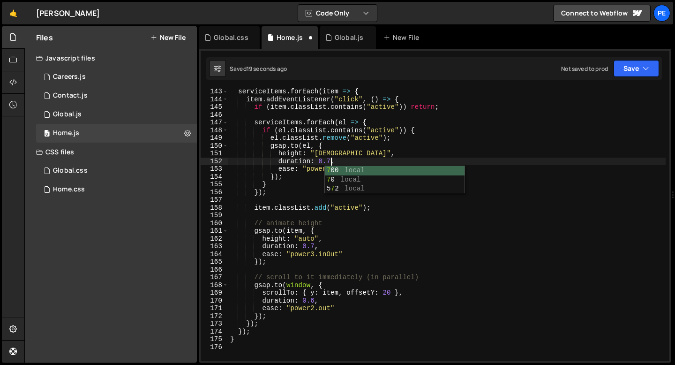
scroll to position [0, 7]
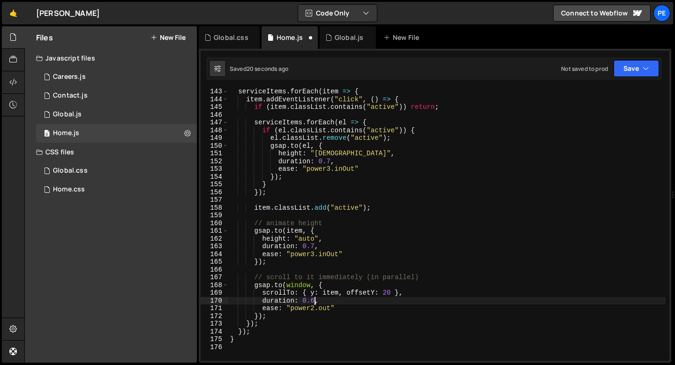
click at [314, 298] on div "serviceItems . forEach ( item => { item . addEventListener ( "click" , ( ) => {…" at bounding box center [447, 232] width 438 height 288
click at [289, 315] on div "serviceItems . forEach ( item => { item . addEventListener ( "click" , ( ) => {…" at bounding box center [447, 232] width 438 height 288
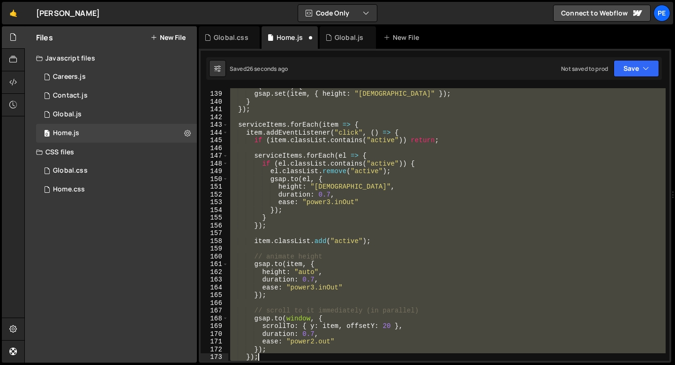
scroll to position [1090, 0]
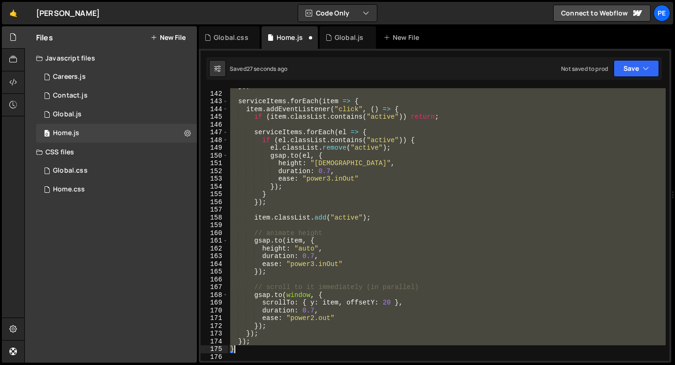
drag, startPoint x: 231, startPoint y: 111, endPoint x: 260, endPoint y: 352, distance: 242.9
click at [260, 353] on div "}) ; serviceItems . forEach ( item => { item . addEventListener ( "click" , ( )…" at bounding box center [447, 226] width 438 height 288
type textarea "}); }"
paste textarea
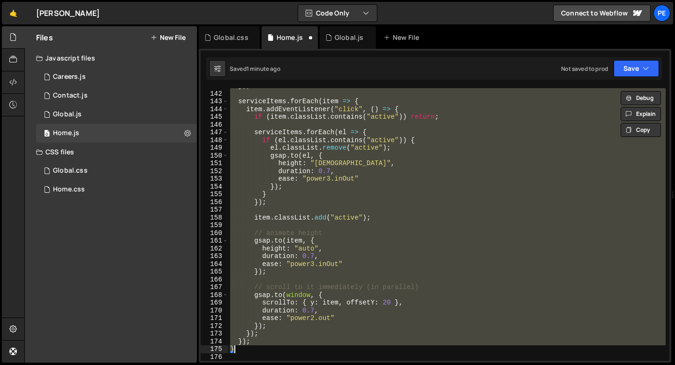
scroll to position [1097, 0]
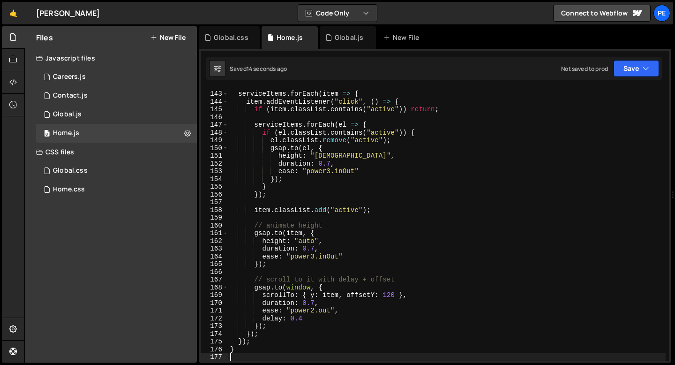
click at [390, 295] on div "serviceItems . forEach ( item => { item . addEventListener ( "click" , ( ) => {…" at bounding box center [447, 226] width 438 height 288
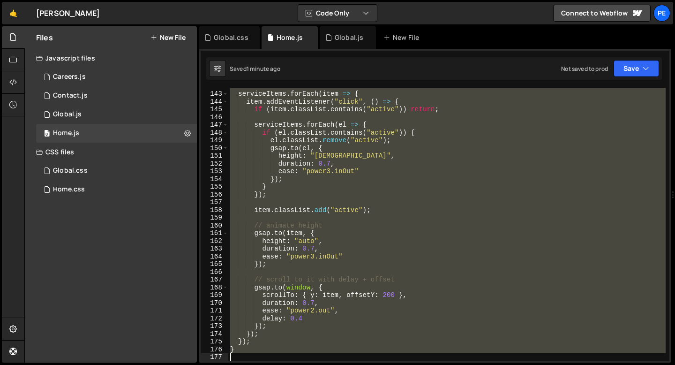
drag, startPoint x: 232, startPoint y: 122, endPoint x: 272, endPoint y: 364, distance: 244.8
click at [272, 364] on div "Hold on a sec... Are you certain you wish to leave this page? Any changes you'v…" at bounding box center [337, 182] width 675 height 365
type textarea "}"
paste textarea
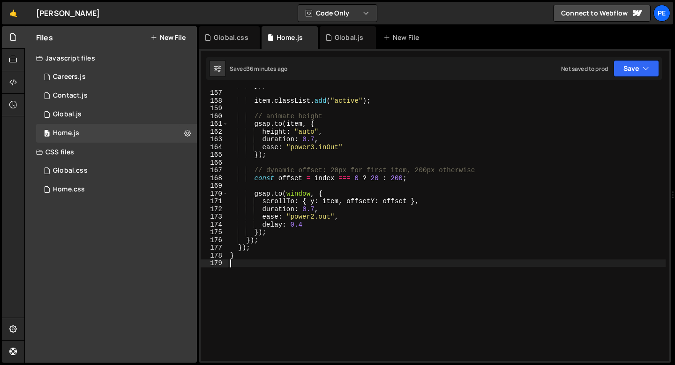
scroll to position [1210, 0]
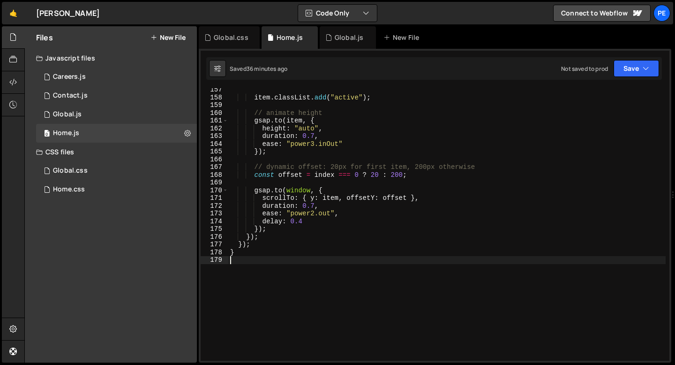
click at [245, 251] on div "item . classList . add ( "active" ) ; // animate height gsap . to ( item , { he…" at bounding box center [447, 230] width 438 height 288
type textarea "}"
click at [237, 259] on div "item . classList . add ( "active" ) ; // animate height gsap . to ( item , { he…" at bounding box center [447, 230] width 438 height 288
click at [170, 35] on button "New File" at bounding box center [168, 38] width 35 height 8
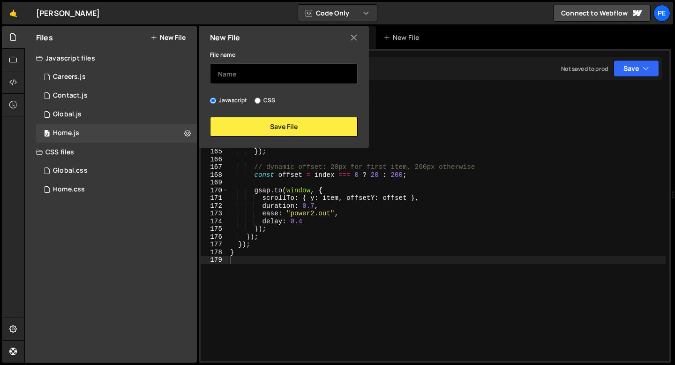
click at [248, 70] on input "text" at bounding box center [284, 73] width 148 height 21
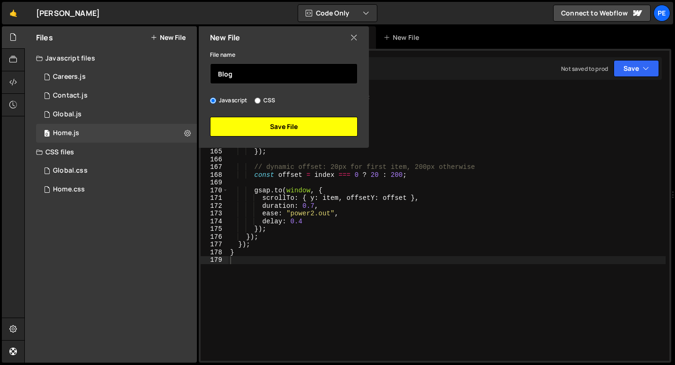
type input "Blog"
click at [248, 127] on button "Save File" at bounding box center [284, 127] width 148 height 20
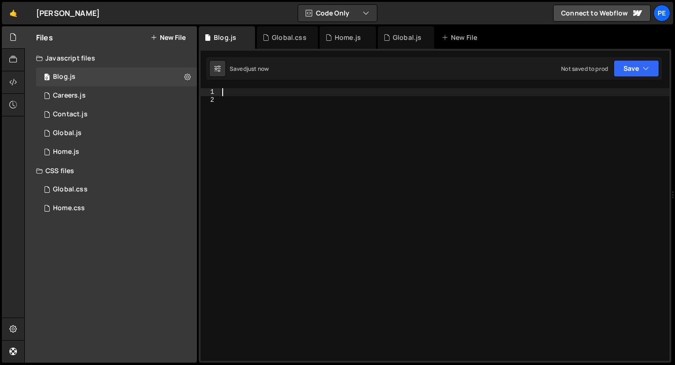
click at [243, 91] on div at bounding box center [444, 232] width 449 height 288
click at [118, 97] on div "0 Careers.js 0" at bounding box center [116, 95] width 161 height 19
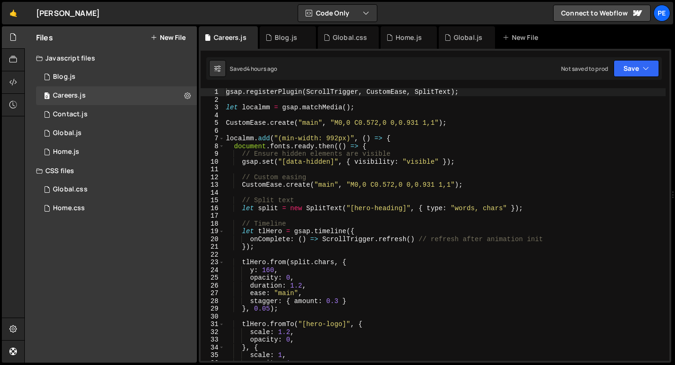
click at [275, 129] on div "gsap . registerPlugin ( ScrollTrigger , CustomEase , SplitText ) ; let localmm …" at bounding box center [445, 232] width 442 height 288
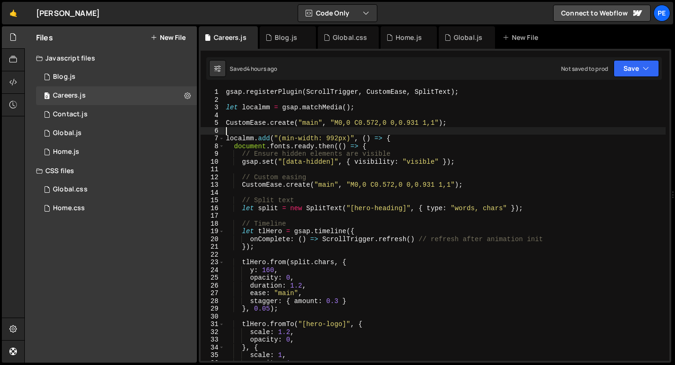
type textarea "});"
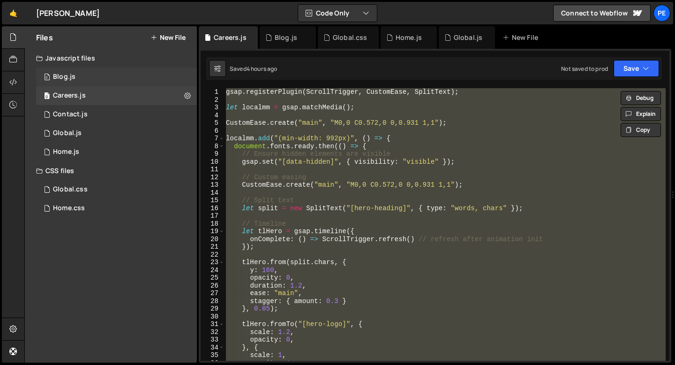
click at [106, 82] on div "0 Blog.js 0" at bounding box center [116, 77] width 161 height 19
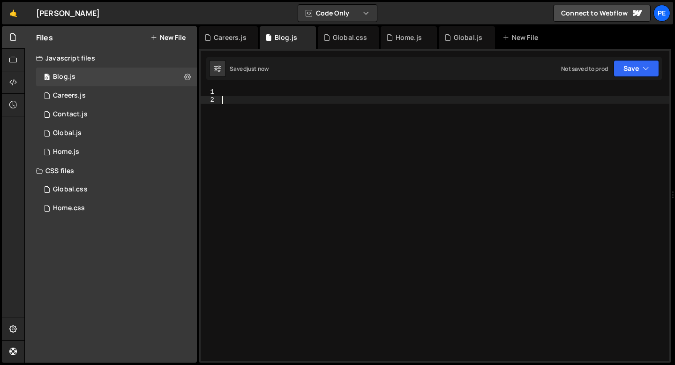
click at [249, 106] on div at bounding box center [444, 232] width 449 height 288
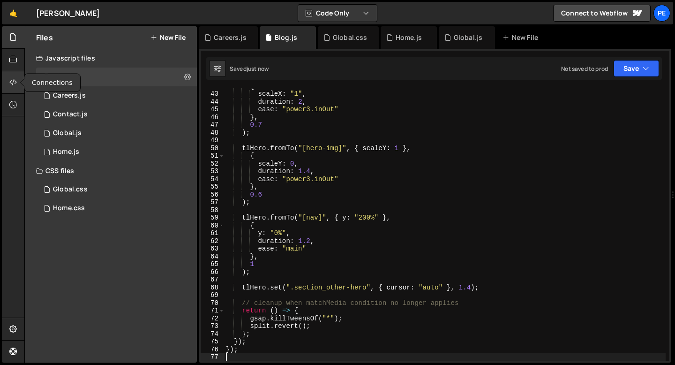
click at [6, 82] on div at bounding box center [13, 82] width 23 height 23
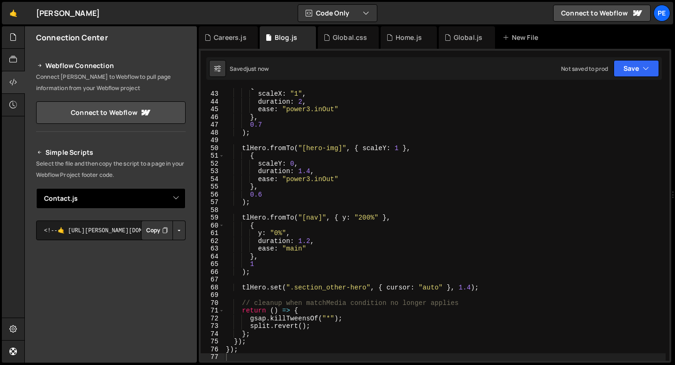
click at [63, 206] on select "Select File Global.js Home.js Global.css Home.css Careers.js Contact.js Blog.js" at bounding box center [111, 198] width 150 height 21
select select "47211"
click at [36, 188] on select "Select File Global.js Home.js Global.css Home.css Careers.js Contact.js Blog.js" at bounding box center [111, 198] width 150 height 21
click at [151, 232] on button "Copy" at bounding box center [157, 230] width 32 height 20
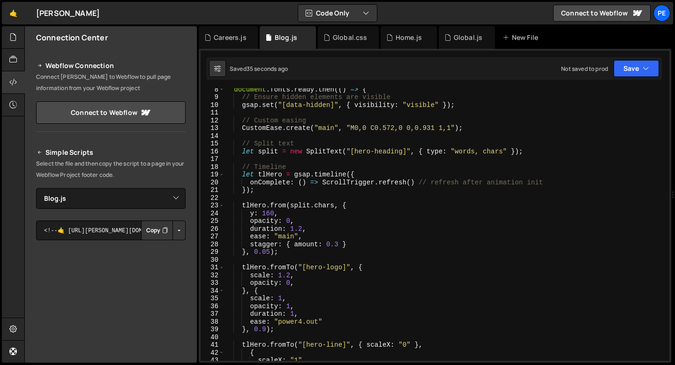
scroll to position [63, 0]
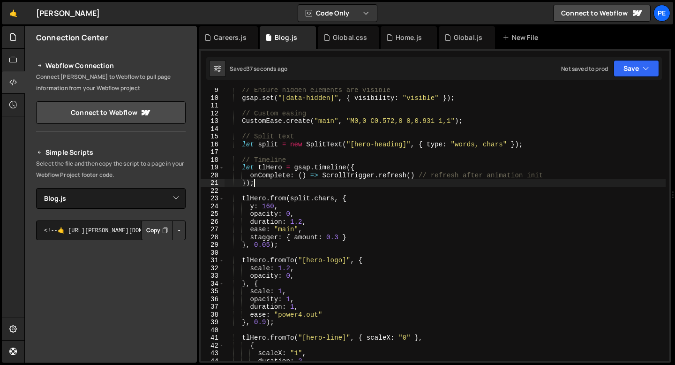
click at [296, 181] on div "// Ensure hidden elements are visible gsap . set ( "[data-hidden]" , { visibili…" at bounding box center [445, 230] width 442 height 288
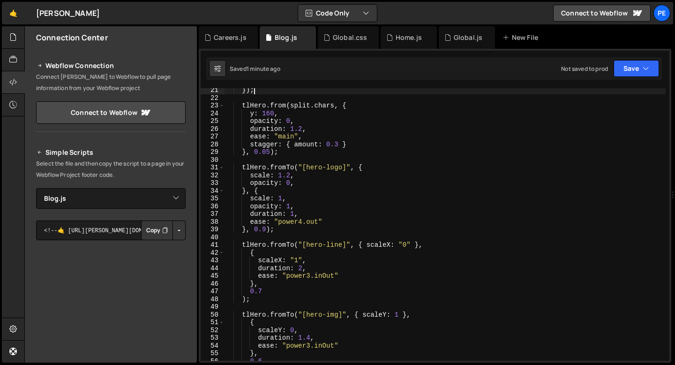
scroll to position [164, 0]
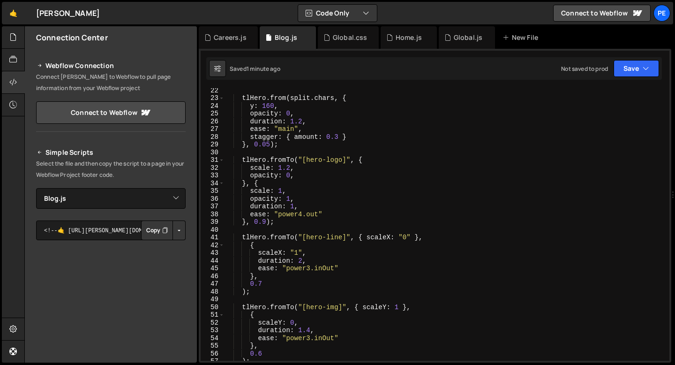
click at [253, 295] on div "tlHero . from ( split . chars , { y : 160 , opacity : 0 , duration : 1.2 , ease…" at bounding box center [445, 230] width 442 height 288
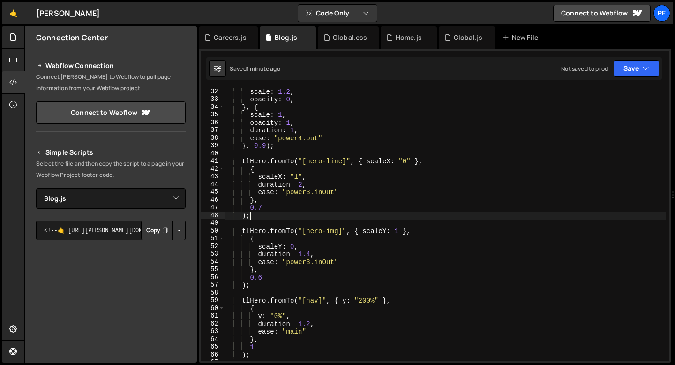
scroll to position [241, 0]
click at [255, 286] on div "scale : 1.2 , opacity : 0 , } , { scale : 1 , opacity : 1 , duration : 1 , ease…" at bounding box center [445, 232] width 442 height 288
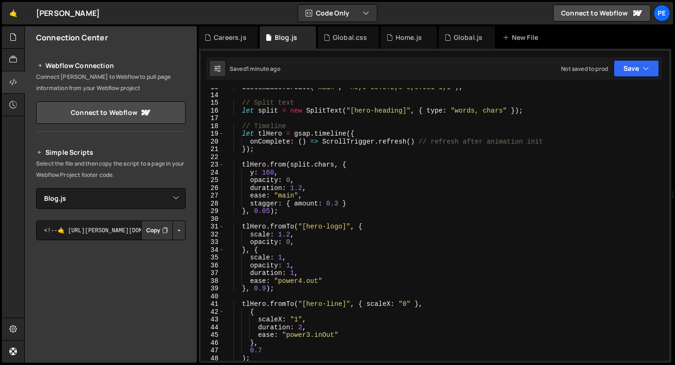
scroll to position [98, 0]
click at [339, 202] on div "CustomEase . create ( "main" , "M0,0 C0.572,0 0,0.931 1,1" ) ; // Split text le…" at bounding box center [445, 227] width 442 height 288
click at [243, 224] on div "CustomEase . create ( "main" , "M0,0 C0.572,0 0,0.931 1,1" ) ; // Split text le…" at bounding box center [445, 227] width 442 height 288
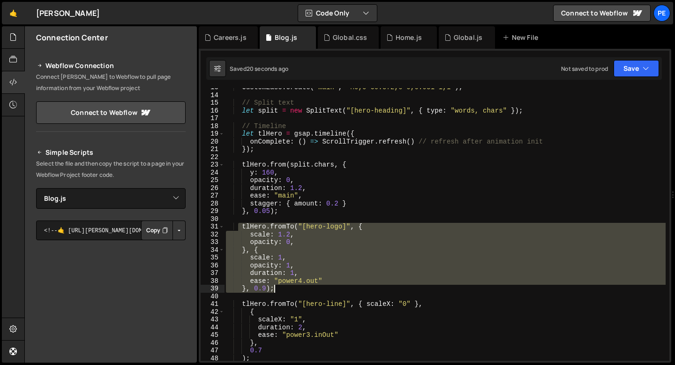
drag, startPoint x: 240, startPoint y: 226, endPoint x: 281, endPoint y: 291, distance: 77.6
click at [281, 292] on div "CustomEase . create ( "main" , "M0,0 C0.572,0 0,0.931 1,1" ) ; // Split text le…" at bounding box center [445, 227] width 442 height 288
type textarea "ease: "power4.out" }, 0.9);"
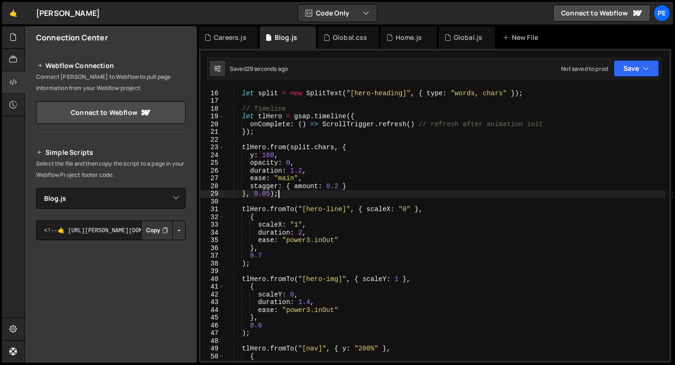
scroll to position [115, 0]
click at [264, 246] on div "// Split text let split = new SplitText ( "[hero-heading]" , { type : "words, c…" at bounding box center [445, 225] width 442 height 288
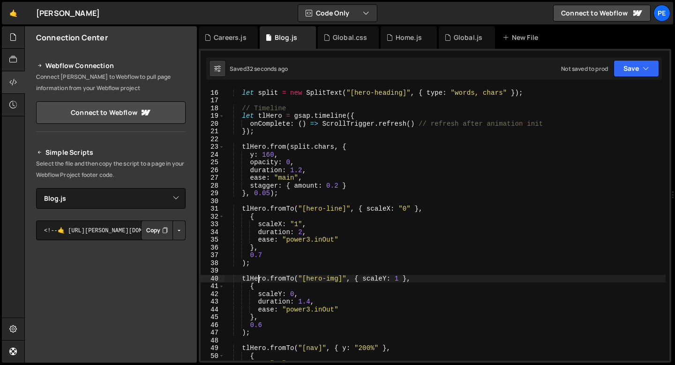
click at [258, 276] on div "// Split text let split = new SplitText ( "[hero-heading]" , { type : "words, c…" at bounding box center [445, 225] width 442 height 288
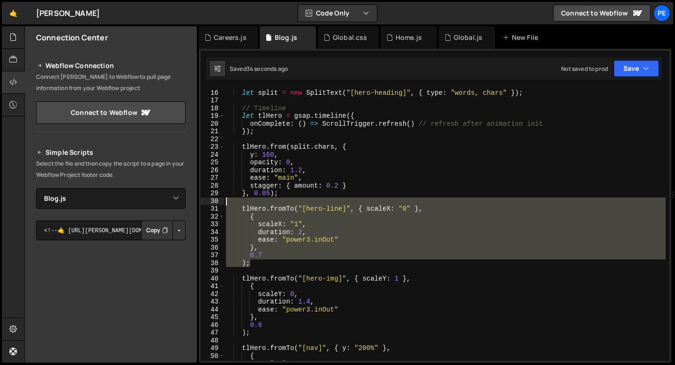
drag, startPoint x: 256, startPoint y: 262, endPoint x: 213, endPoint y: 204, distance: 72.4
click at [213, 204] on div "tlHero.fromTo("[hero-img]", { scaleY: 1 }, 15 16 17 18 19 20 21 22 23 24 25 26 …" at bounding box center [435, 224] width 469 height 273
type textarea "tlHero.fromTo("[hero-line]", { scaleX: "0" },"
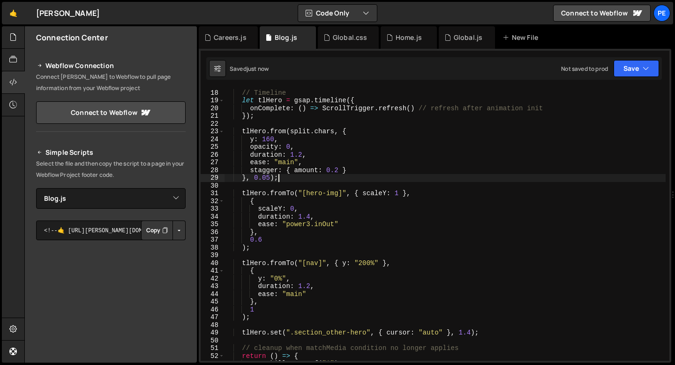
click at [287, 251] on div "// Timeline let tlHero = gsap . timeline ({ onComplete : ( ) => ScrollTrigger .…" at bounding box center [445, 225] width 442 height 288
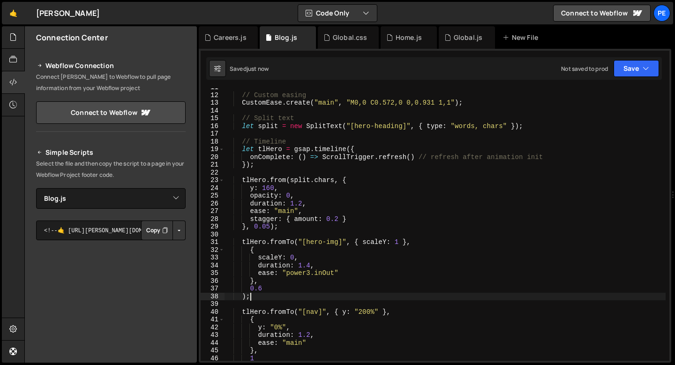
scroll to position [80, 0]
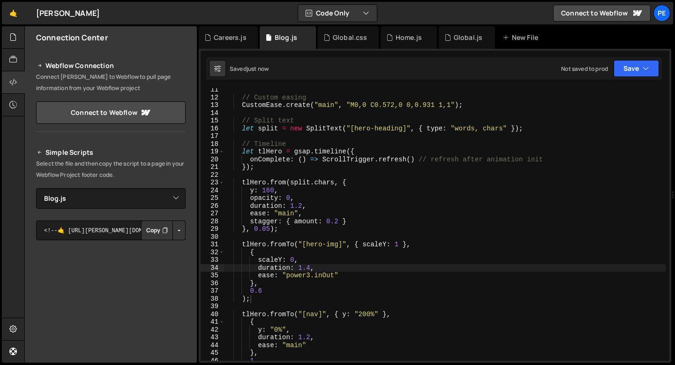
click at [299, 266] on div "// Custom easing CustomEase . create ( "main" , "M0,0 C0.572,0 0,0.931 1,1" ) ;…" at bounding box center [445, 230] width 442 height 288
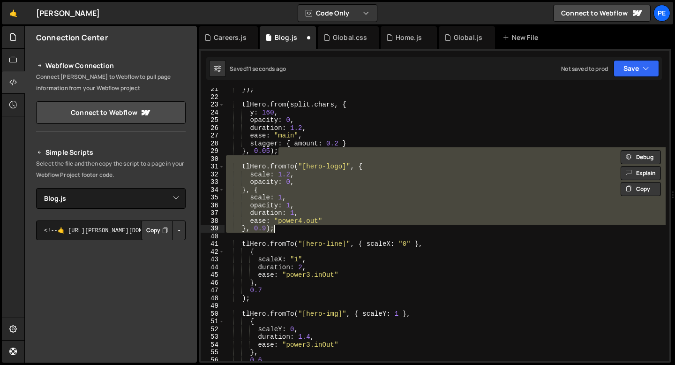
scroll to position [158, 0]
click at [295, 229] on div "}) ; tlHero . from ( split . chars , { y : 160 , opacity : 0 , duration : 1.2 ,…" at bounding box center [445, 224] width 442 height 273
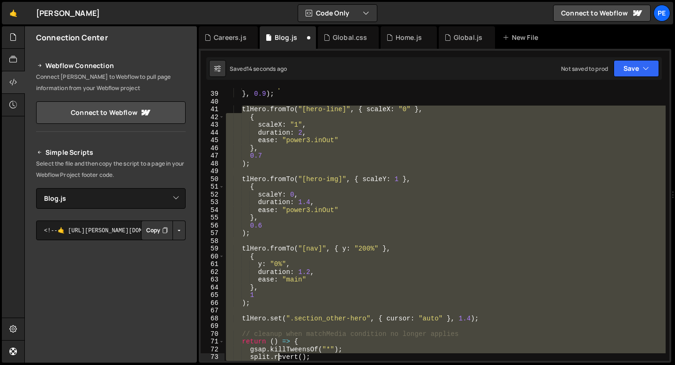
scroll to position [300, 0]
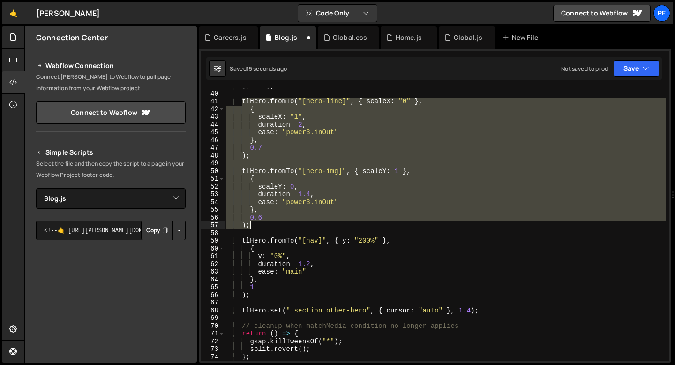
drag, startPoint x: 243, startPoint y: 243, endPoint x: 269, endPoint y: 228, distance: 30.0
click at [269, 228] on div "} , 0.9 ) ; tlHero . fromTo ( "[hero-line]" , { scaleX : "0" } , { scaleX : "1"…" at bounding box center [445, 226] width 442 height 288
type textarea "0.6 );"
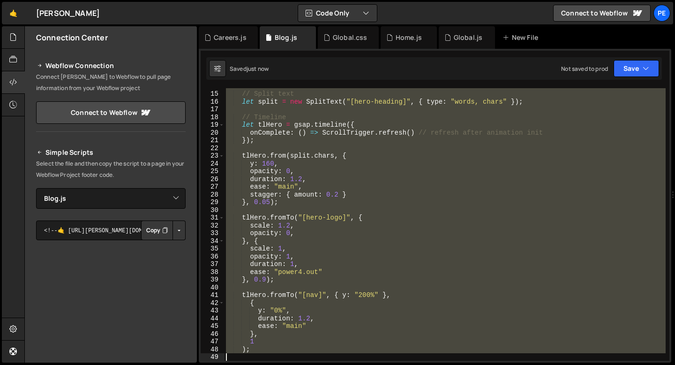
scroll to position [184, 0]
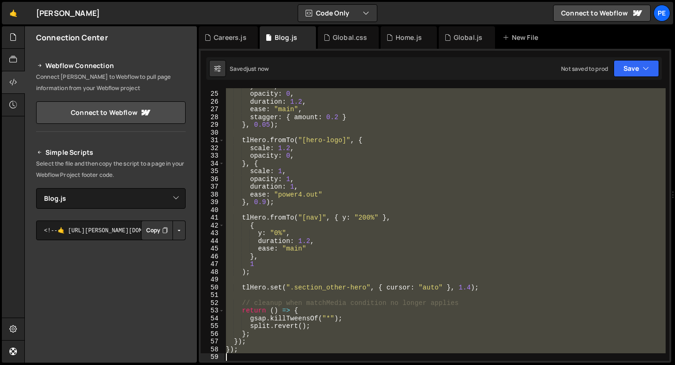
drag, startPoint x: 226, startPoint y: 91, endPoint x: 294, endPoint y: 364, distance: 281.2
click at [294, 364] on div "Hold on a sec... Are you certain you wish to leave this page? Any changes you'v…" at bounding box center [337, 182] width 675 height 365
type textarea "});"
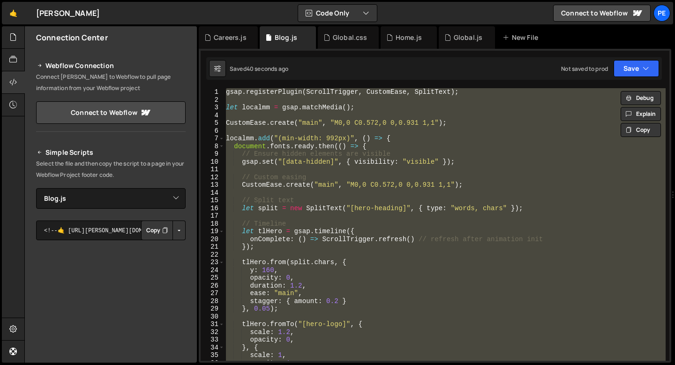
scroll to position [0, 0]
paste textarea
click at [292, 202] on div "gsap . registerPlugin ( ScrollTrigger , CustomEase , SplitText ) ; let localmm …" at bounding box center [445, 224] width 442 height 273
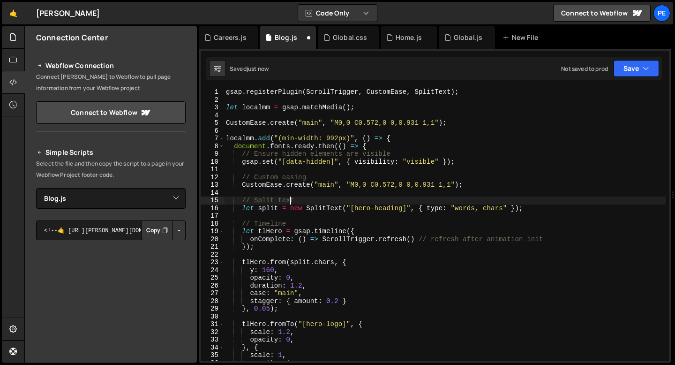
type textarea "});"
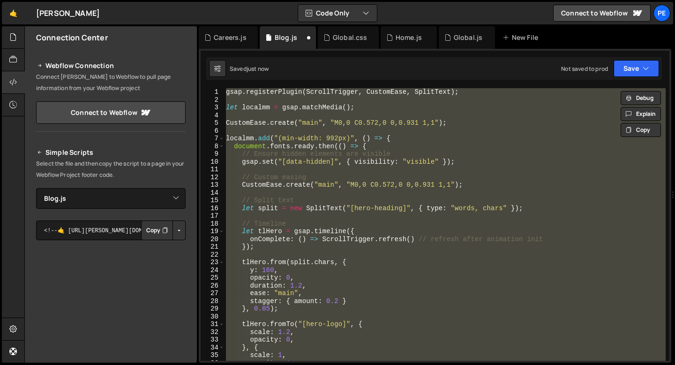
paste textarea
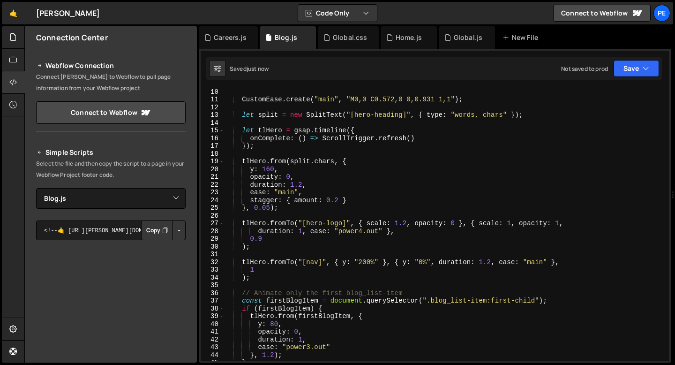
scroll to position [70, 0]
click at [264, 239] on div "CustomEase . create ( "main" , "M0,0 C0.572,0 0,0.931 1,1" ) ; let split = new …" at bounding box center [445, 232] width 442 height 288
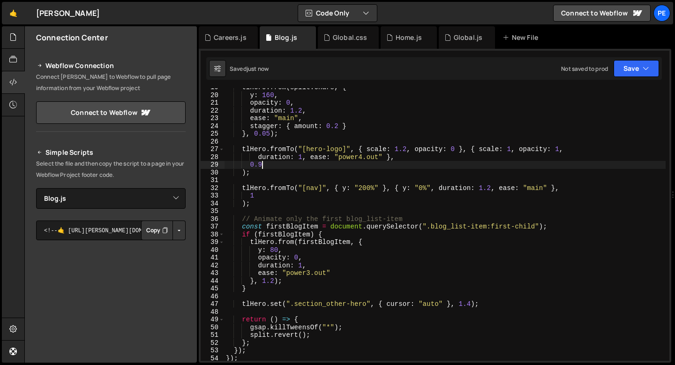
click at [273, 281] on div "tlHero . from ( split . chars , { y : 160 , opacity : 0 , duration : 1.2 , ease…" at bounding box center [445, 227] width 442 height 288
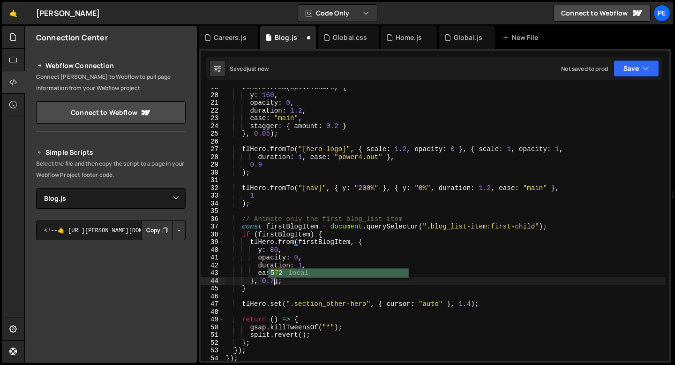
scroll to position [0, 3]
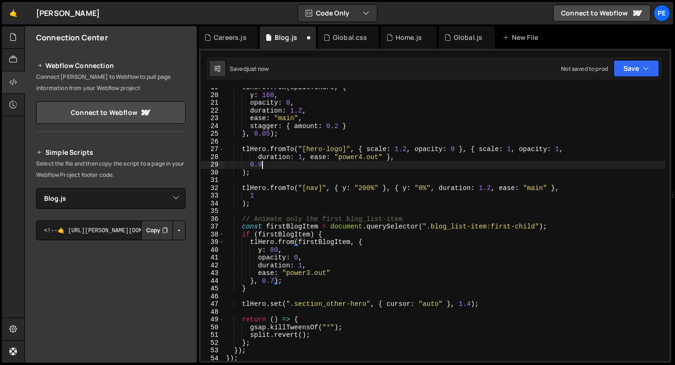
click at [263, 164] on div "tlHero . from ( split . chars , { y : 160 , opacity : 0 , duration : 1.2 , ease…" at bounding box center [445, 227] width 442 height 288
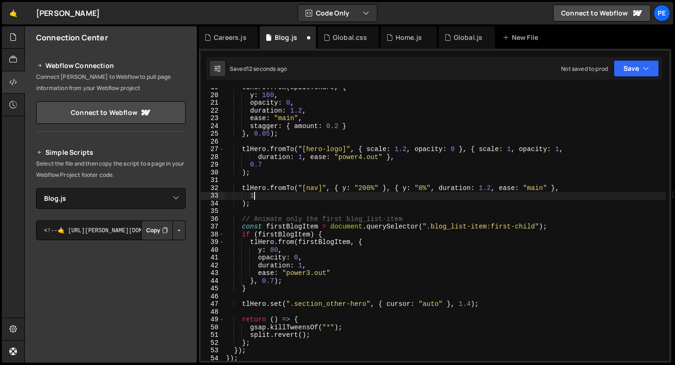
click at [253, 197] on div "tlHero . from ( split . chars , { y : 160 , opacity : 0 , duration : 1.2 , ease…" at bounding box center [445, 227] width 442 height 288
type textarea "1"
type textarea "0"
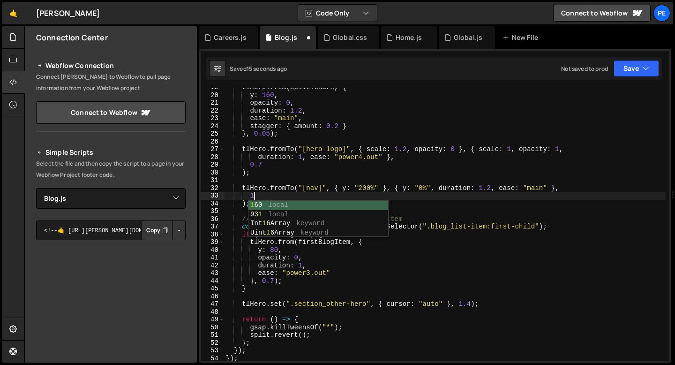
scroll to position [0, 1]
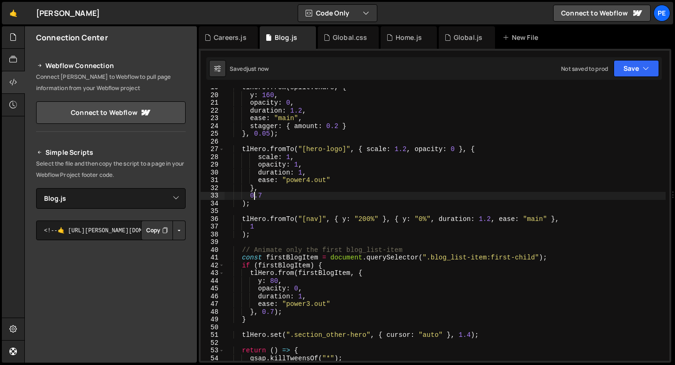
click at [271, 197] on div "tlHero . from ( split . chars , { y : 160 , opacity : 0 , duration : 1.2 , ease…" at bounding box center [445, 227] width 442 height 288
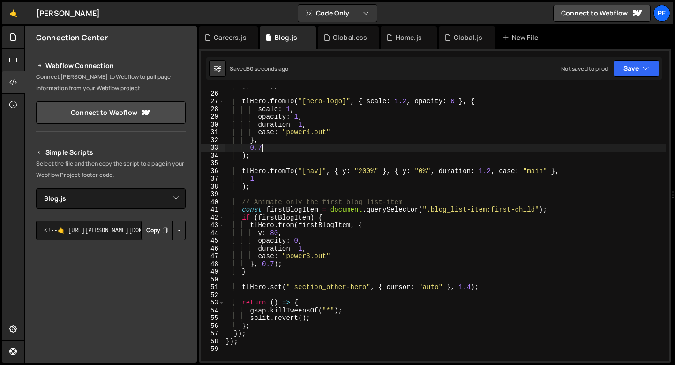
scroll to position [191, 0]
click at [351, 203] on div "} , 0.05 ) ; tlHero . fromTo ( "[hero-logo]" , { scale : 1.2 , opacity : 0 } , …" at bounding box center [445, 226] width 442 height 288
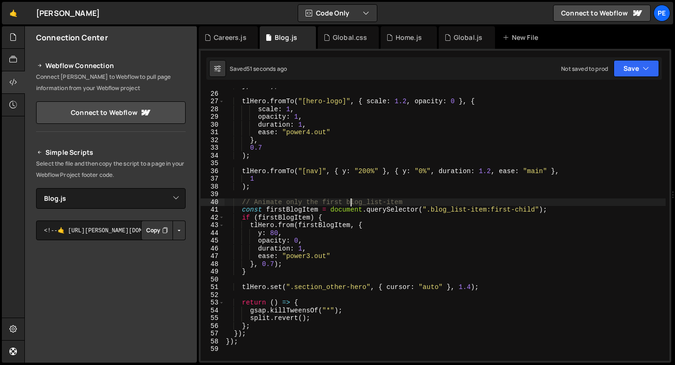
click at [351, 203] on div "} , 0.05 ) ; tlHero . fromTo ( "[hero-logo]" , { scale : 1.2 , opacity : 0 } , …" at bounding box center [445, 226] width 442 height 288
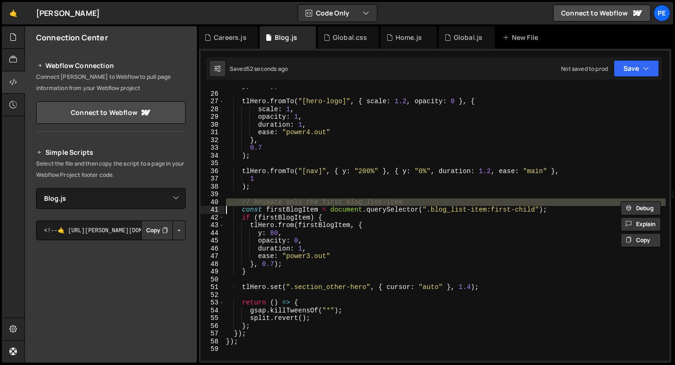
click at [351, 203] on div "} , 0.05 ) ; tlHero . fromTo ( "[hero-logo]" , { scale : 1.2 , opacity : 0 } , …" at bounding box center [445, 226] width 442 height 288
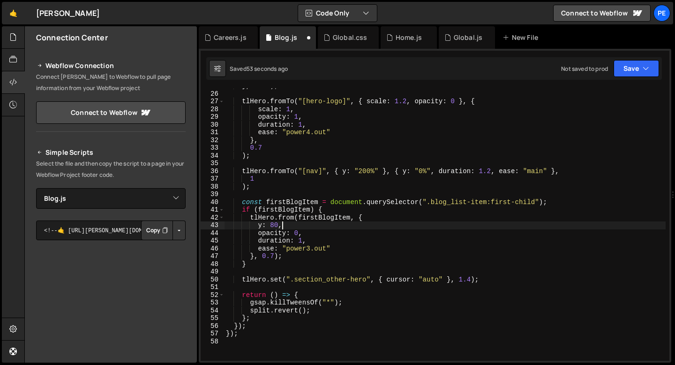
click at [326, 226] on div "} , 0.05 ) ; tlHero . fromTo ( "[hero-logo]" , { scale : 1.2 , opacity : 0 } , …" at bounding box center [445, 226] width 442 height 288
type textarea "y: 80,"
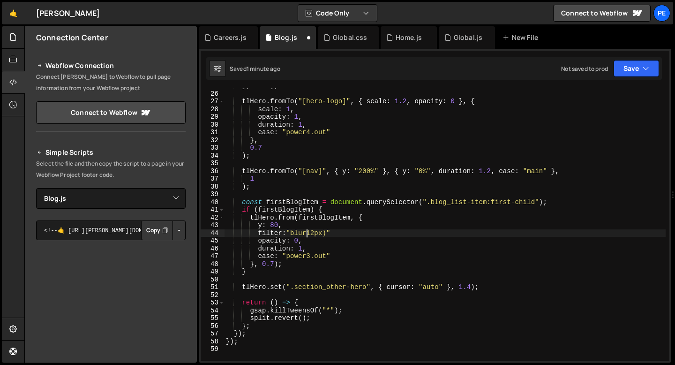
scroll to position [0, 6]
click at [341, 235] on div "} , 0.05 ) ; tlHero . fromTo ( "[hero-logo]" , { scale : 1.2 , opacity : 0 } , …" at bounding box center [445, 226] width 442 height 288
click at [347, 236] on div "} , 0.05 ) ; tlHero . fromTo ( "[hero-logo]" , { scale : 1.2 , opacity : 0 } , …" at bounding box center [445, 226] width 442 height 288
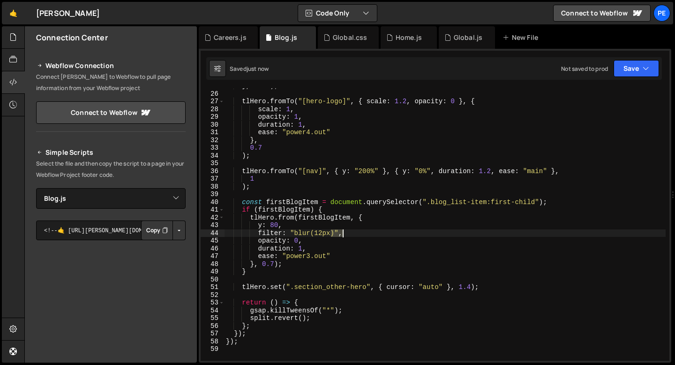
click at [347, 236] on div "} , 0.05 ) ; tlHero . fromTo ( "[hero-logo]" , { scale : 1.2 , opacity : 0 } , …" at bounding box center [445, 226] width 442 height 288
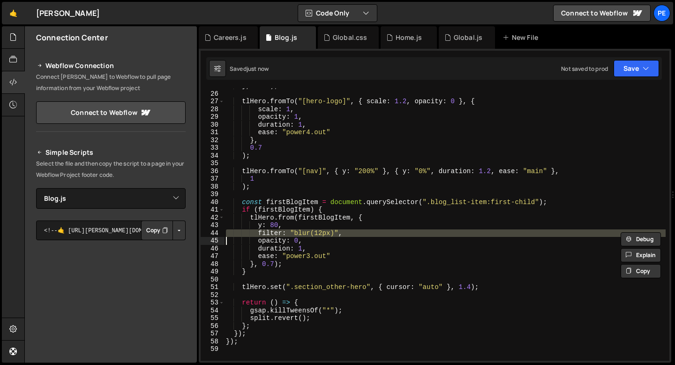
scroll to position [0, 5]
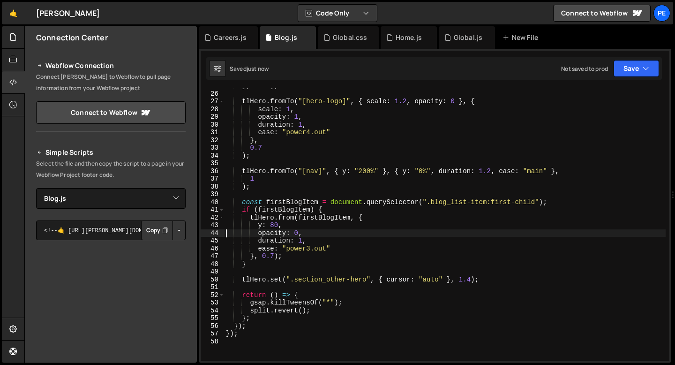
click at [275, 256] on div "} , 0.05 ) ; tlHero . fromTo ( "[hero-logo]" , { scale : 1.2 , opacity : 0 } , …" at bounding box center [445, 226] width 442 height 288
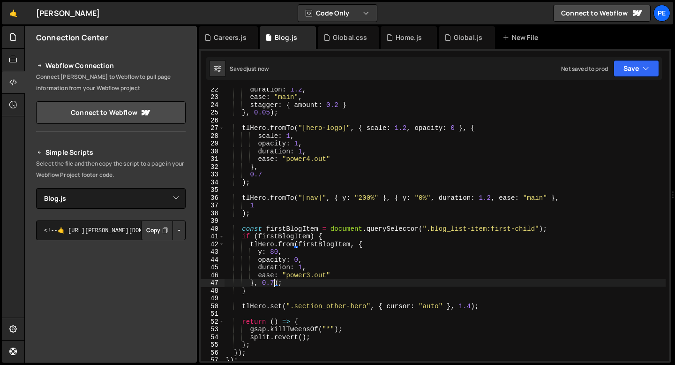
scroll to position [164, 0]
click at [257, 209] on div "duration : 1.2 , ease : "main" , stagger : { amount : 0.2 } } , 0.05 ) ; tlHero…" at bounding box center [445, 231] width 442 height 288
type textarea "1"
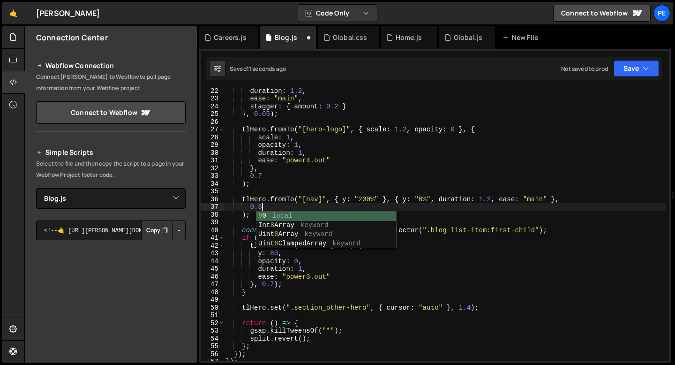
scroll to position [0, 2]
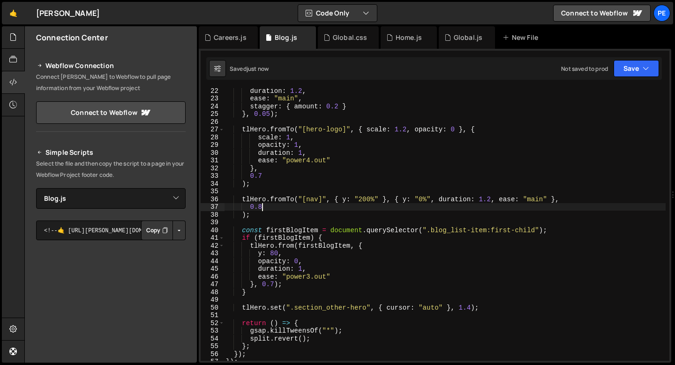
type textarea "0.8"
click at [349, 45] on div "Global.css" at bounding box center [348, 37] width 61 height 23
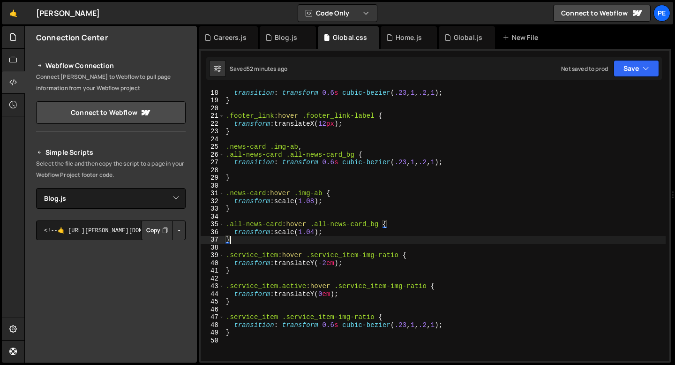
scroll to position [0, 0]
click at [239, 241] on div ".footer_link .footer_link-label { transition : transform 0.6 s cubic-bezier ( .…" at bounding box center [445, 225] width 442 height 288
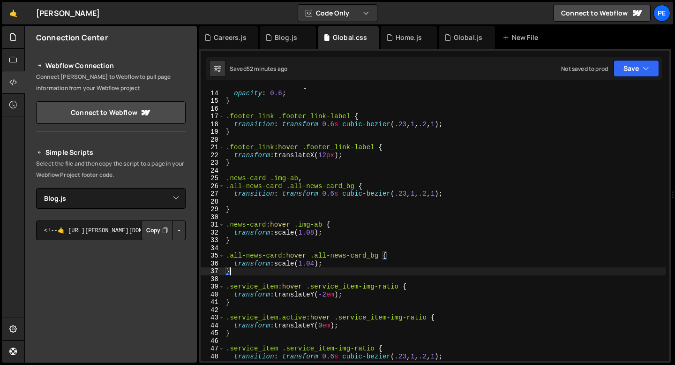
scroll to position [83, 0]
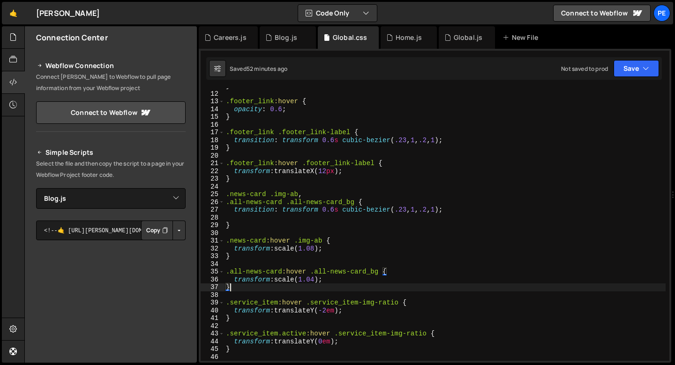
click at [355, 202] on div "} .footer_link :hover { opacity : 0.6 ; } .footer_link .footer_link-label { tra…" at bounding box center [445, 226] width 442 height 288
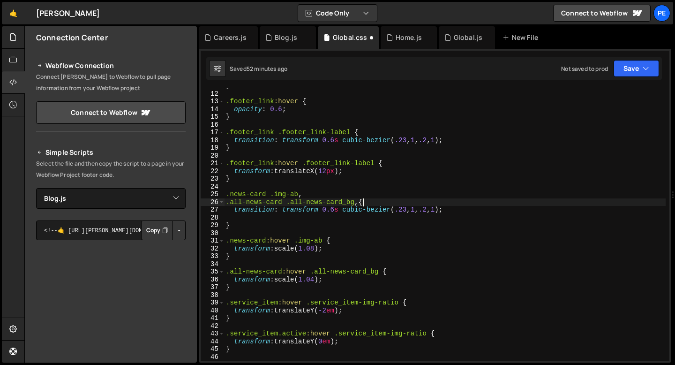
scroll to position [0, 0]
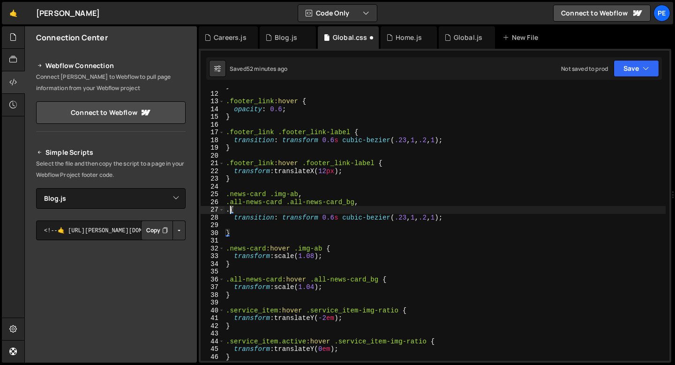
paste textarea "blog_list-item"
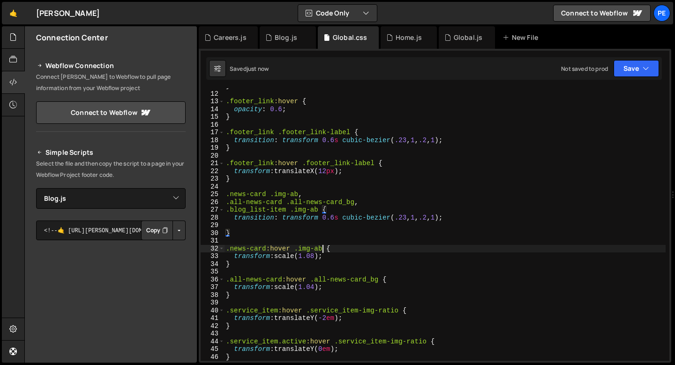
click at [324, 249] on div "} .footer_link :hover { opacity : 0.6 ; } .footer_link .footer_link-label { tra…" at bounding box center [445, 226] width 442 height 288
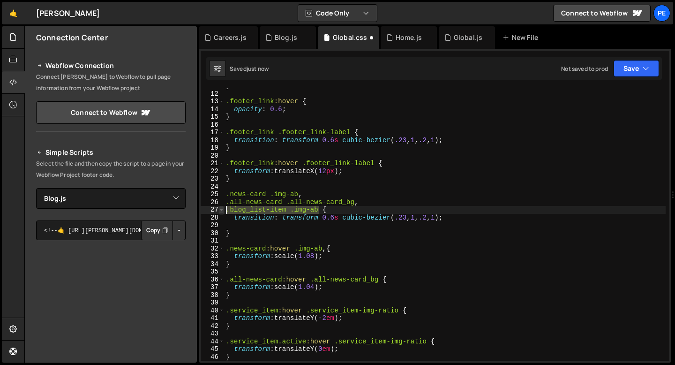
drag, startPoint x: 319, startPoint y: 212, endPoint x: 222, endPoint y: 209, distance: 97.1
click at [220, 209] on div ".news-card:hover .img-ab, { 11 12 13 14 15 16 17 18 19 20 21 22 23 24 25 26 27 …" at bounding box center [435, 224] width 469 height 273
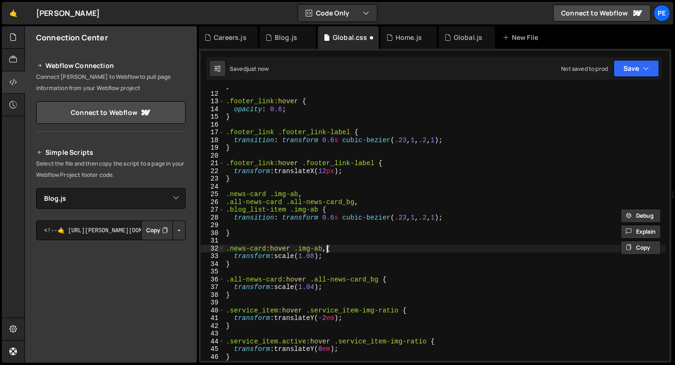
click at [326, 248] on div "} .footer_link :hover { opacity : 0.6 ; } .footer_link .footer_link-label { tra…" at bounding box center [445, 226] width 442 height 288
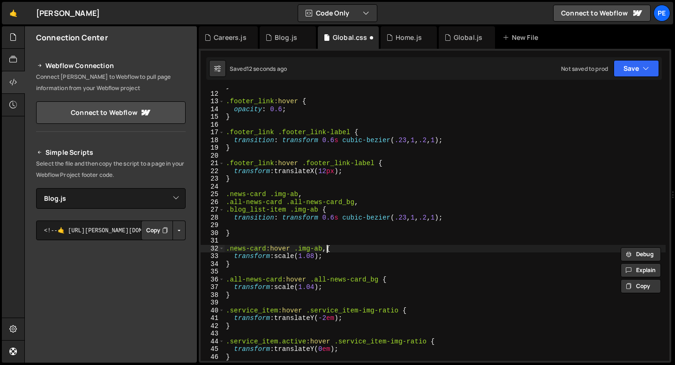
scroll to position [0, 0]
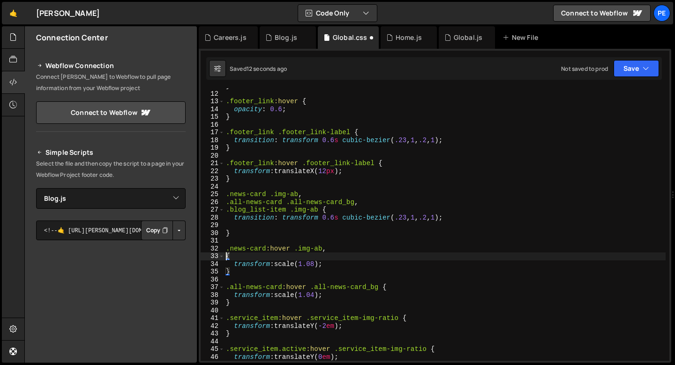
paste textarea ".blog_list-item .img-ab"
click at [286, 258] on div "} .footer_link :hover { opacity : 0.6 ; } .footer_link .footer_link-label { tra…" at bounding box center [445, 226] width 442 height 288
click at [318, 263] on div "} .footer_link :hover { opacity : 0.6 ; } .footer_link .footer_link-label { tra…" at bounding box center [445, 226] width 442 height 288
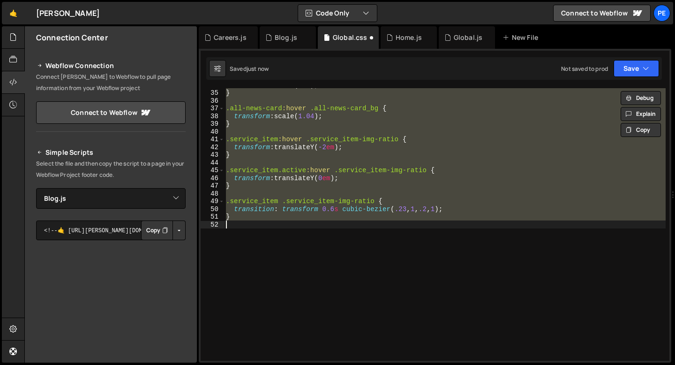
scroll to position [255, 0]
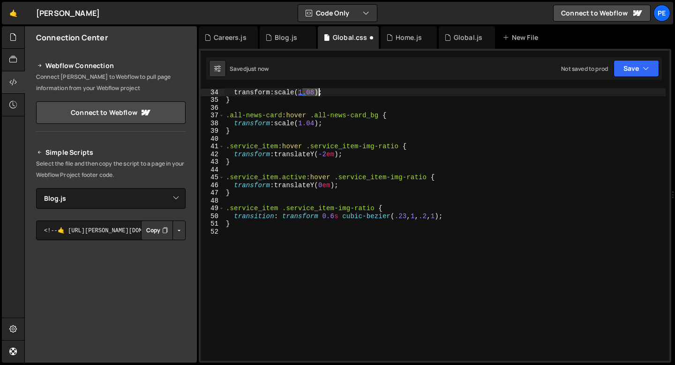
type textarea "transform: scale(1.08);"
